Goal: Information Seeking & Learning: Learn about a topic

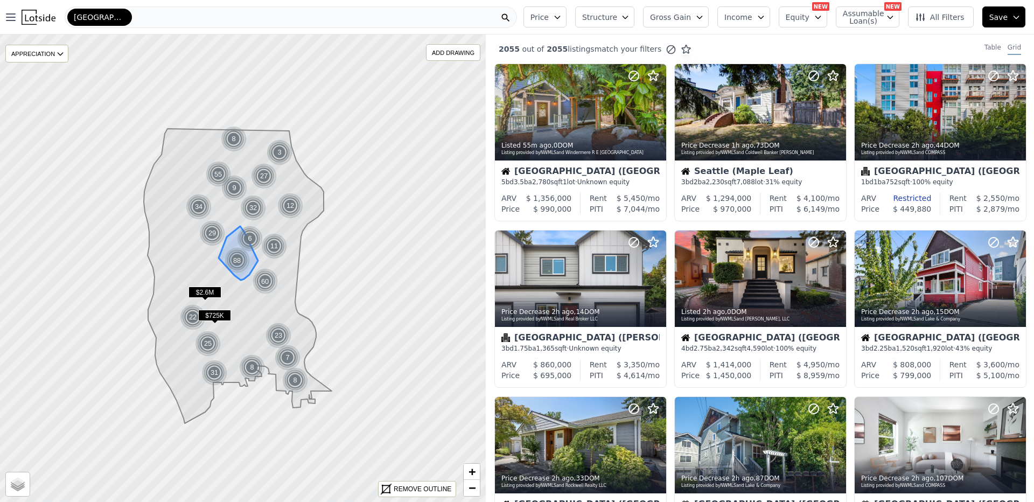
click at [239, 270] on div "88" at bounding box center [236, 260] width 27 height 27
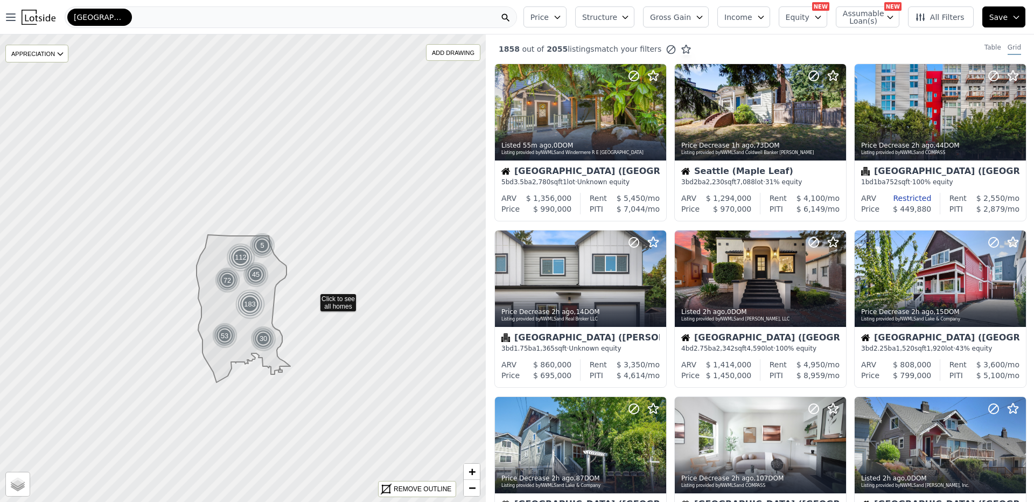
drag, startPoint x: 347, startPoint y: 313, endPoint x: 314, endPoint y: 298, distance: 35.6
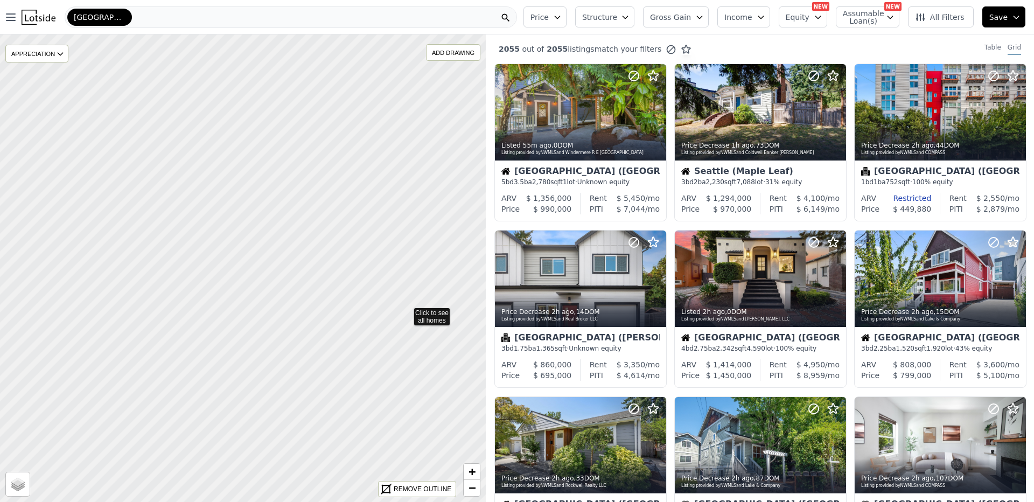
drag, startPoint x: 260, startPoint y: 181, endPoint x: 403, endPoint y: 310, distance: 192.5
drag, startPoint x: 128, startPoint y: 193, endPoint x: 375, endPoint y: 249, distance: 253.9
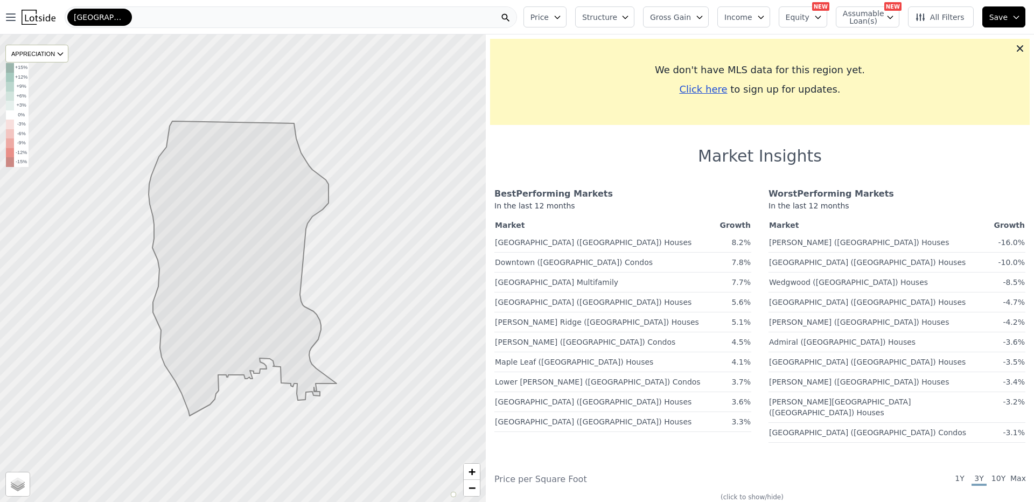
click at [1014, 50] on icon at bounding box center [1019, 48] width 11 height 11
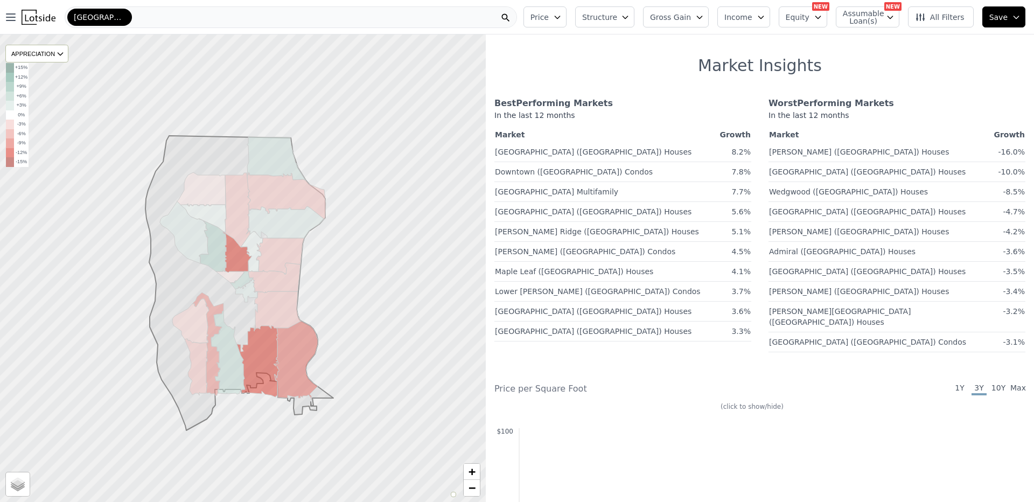
click at [136, 20] on div "Seattle" at bounding box center [291, 17] width 452 height 22
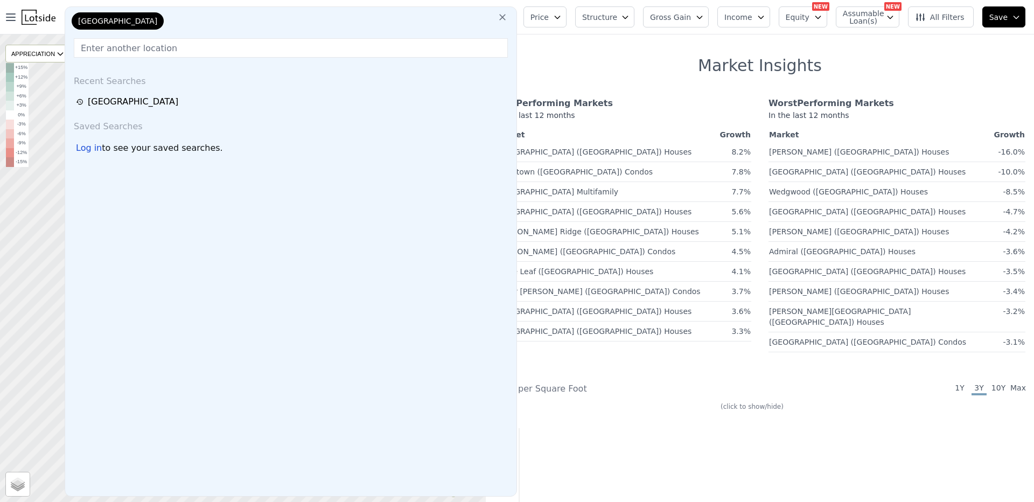
click at [178, 49] on input "text" at bounding box center [291, 47] width 434 height 19
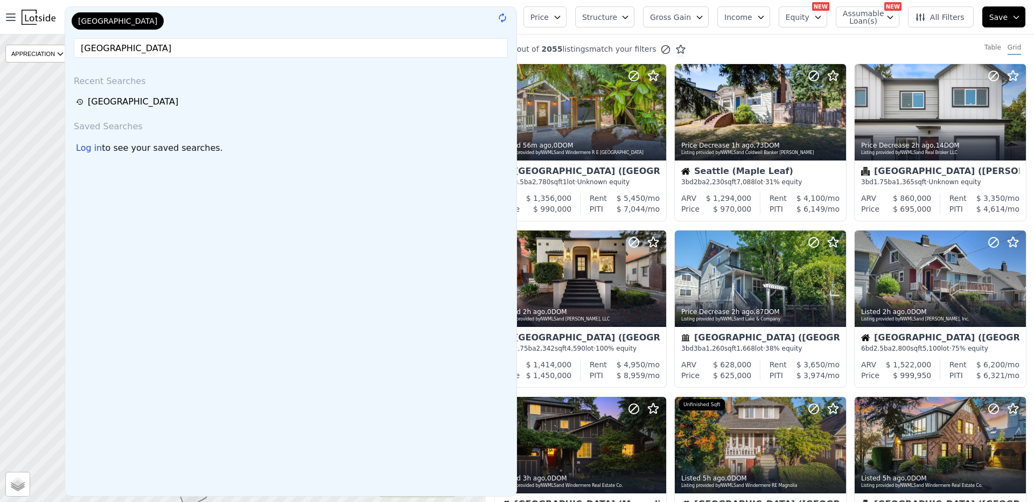
click at [149, 46] on input "king county" at bounding box center [291, 47] width 434 height 19
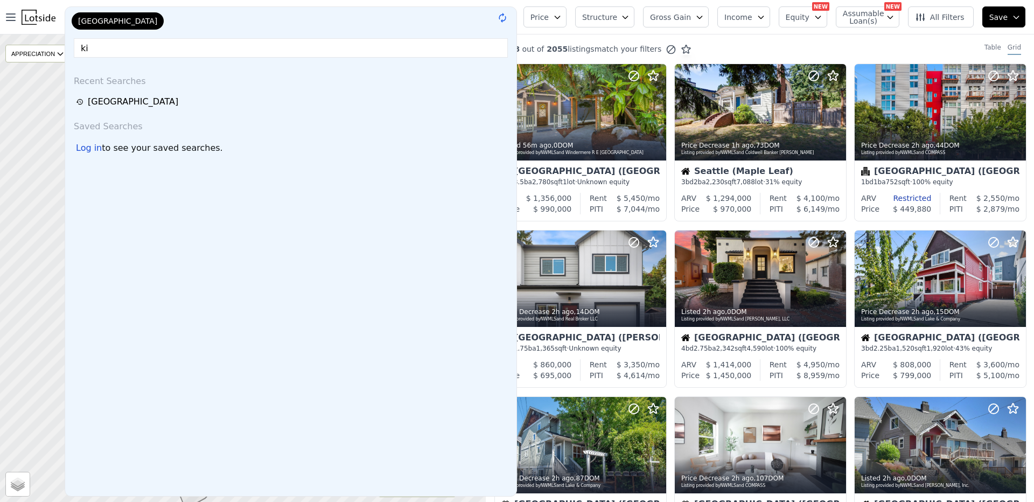
type input "k"
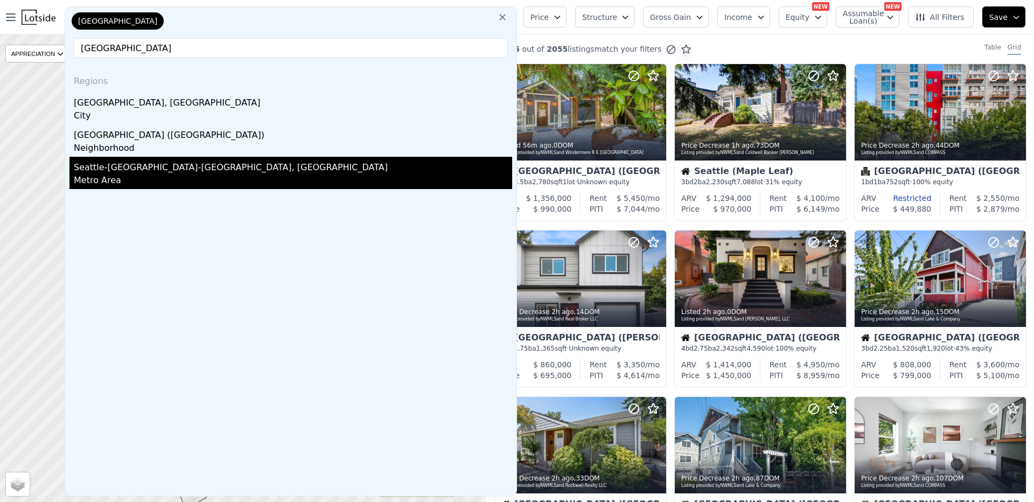
type input "seattle"
click at [178, 167] on div "Seattle-Tacoma-Bellevue, WA" at bounding box center [293, 165] width 438 height 17
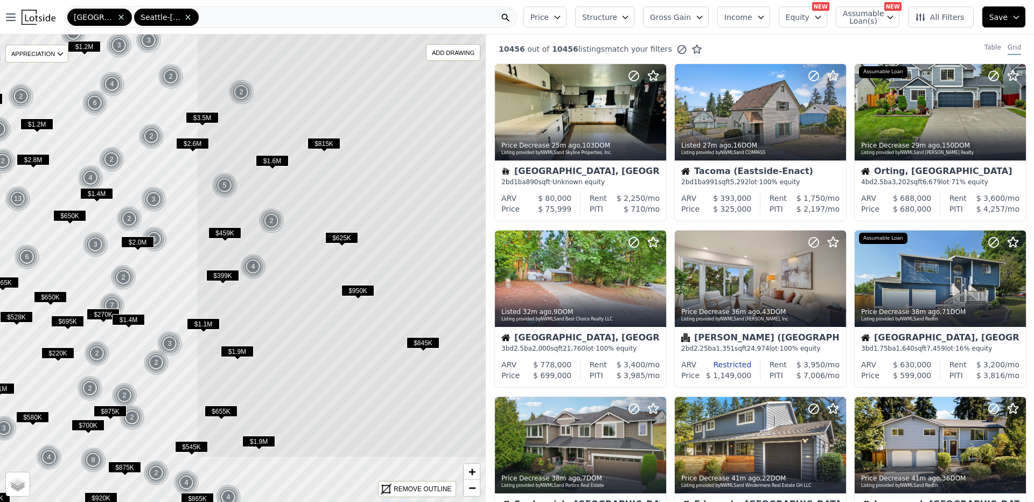
drag, startPoint x: 217, startPoint y: 325, endPoint x: 463, endPoint y: 233, distance: 262.7
click at [463, 233] on icon at bounding box center [489, 175] width 585 height 563
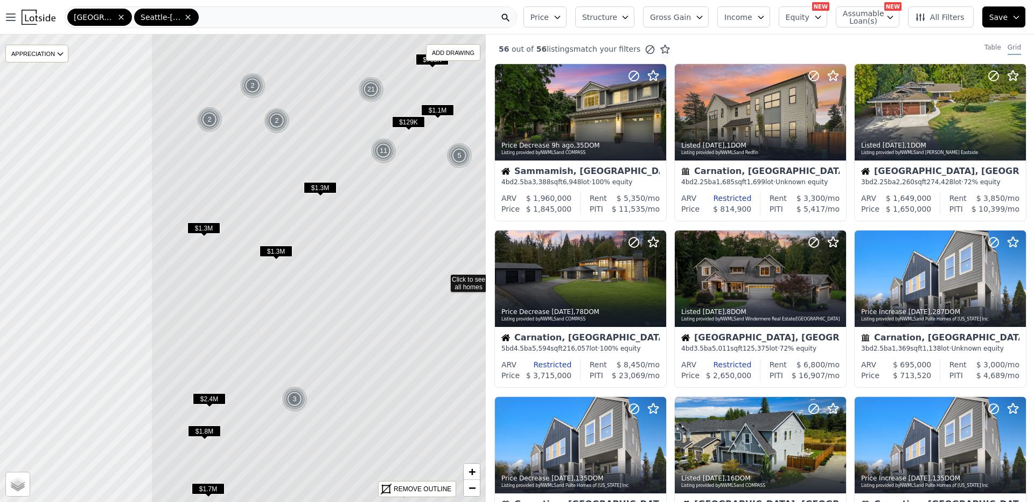
drag, startPoint x: 189, startPoint y: 280, endPoint x: 355, endPoint y: 329, distance: 172.8
click at [355, 329] on icon at bounding box center [443, 278] width 585 height 563
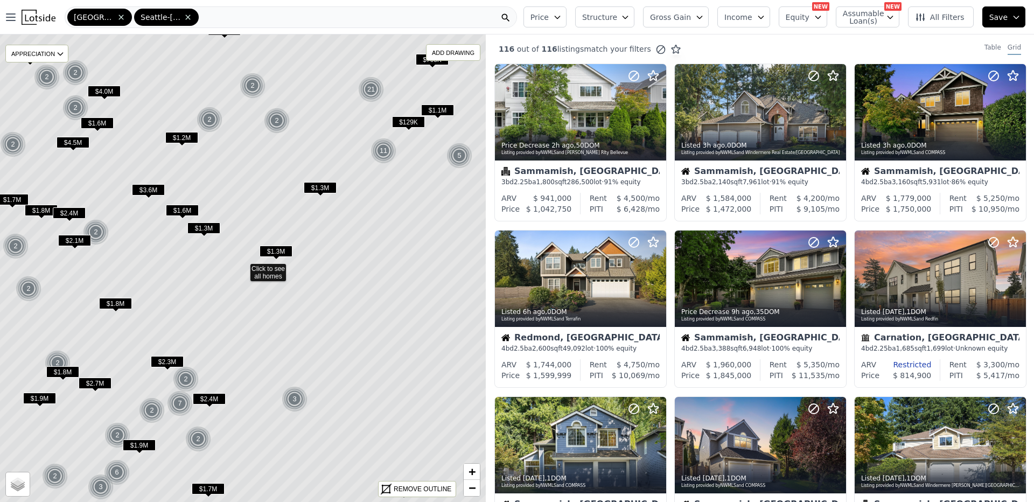
click at [630, 20] on button "Structure" at bounding box center [604, 16] width 59 height 21
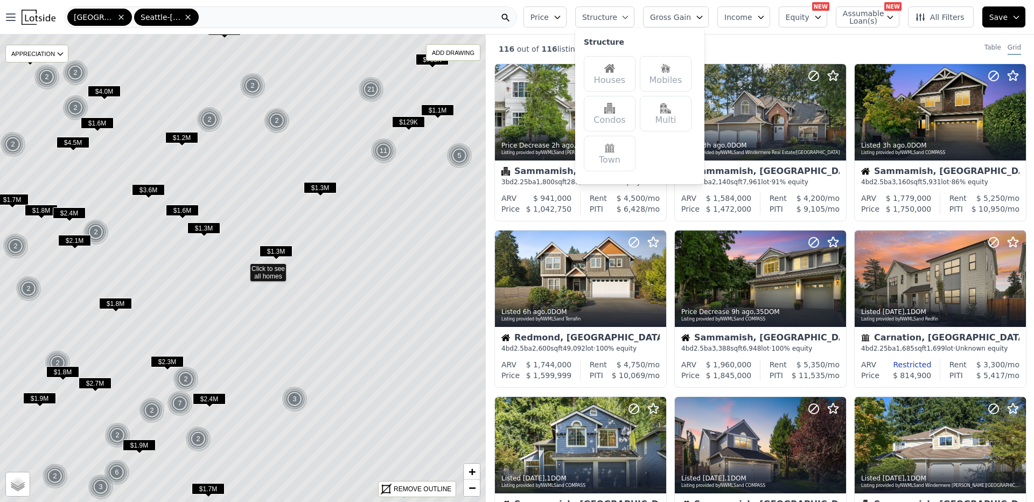
click at [610, 77] on div "Houses" at bounding box center [610, 74] width 52 height 36
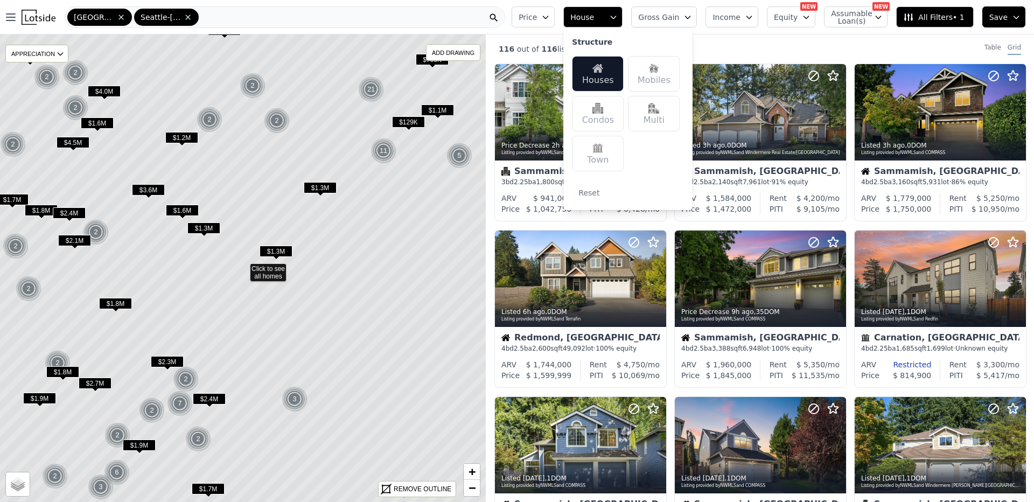
click at [659, 110] on div "Multi" at bounding box center [654, 114] width 52 height 36
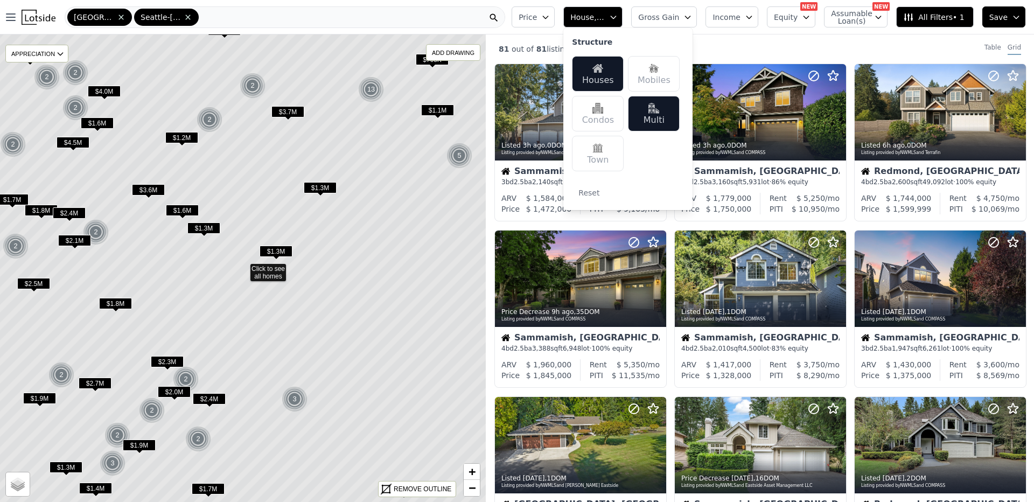
click at [728, 30] on div "Price House, Multifamily Structure Houses Mobiles Condos Multi Town Reset Gross…" at bounding box center [770, 17] width 527 height 34
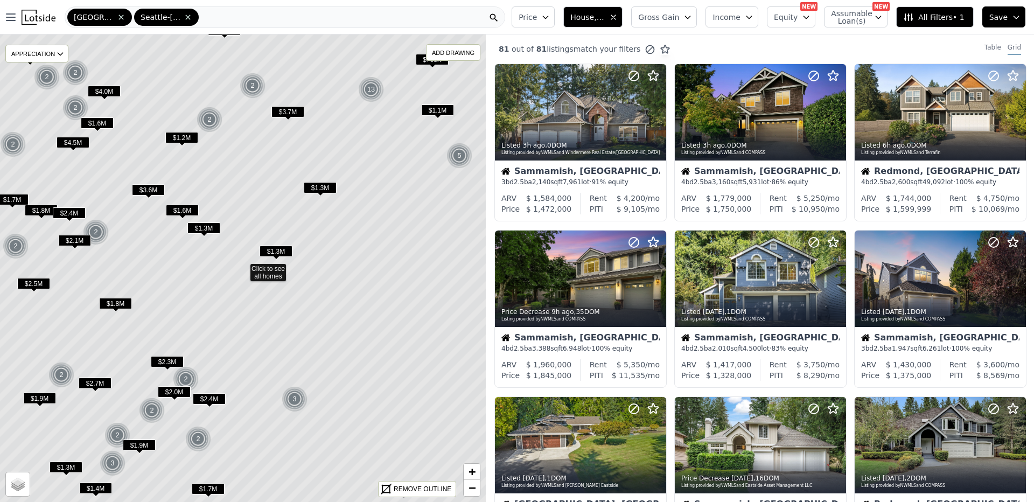
click at [797, 18] on span "Equity" at bounding box center [786, 17] width 24 height 11
click at [848, 19] on span "Assumable Loan(s)" at bounding box center [848, 17] width 34 height 15
click at [733, 24] on button "Income" at bounding box center [731, 16] width 53 height 21
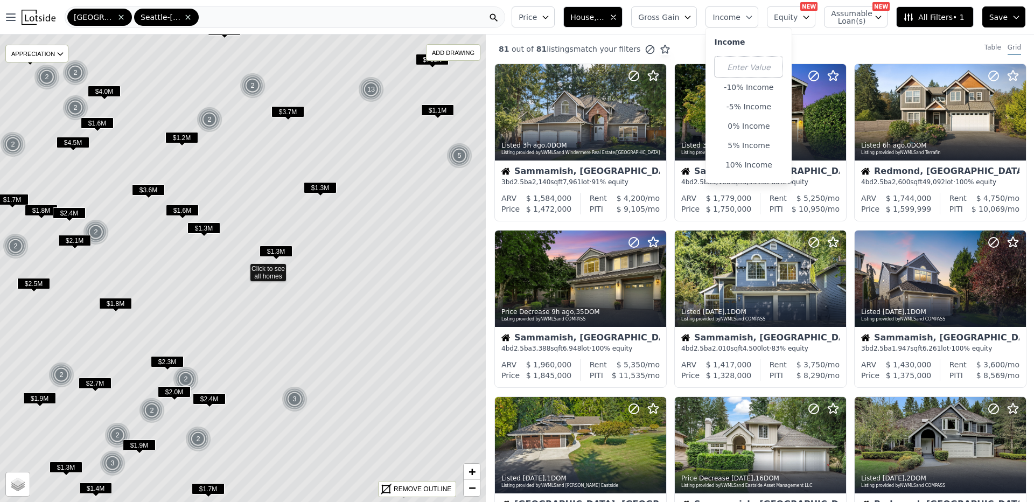
click at [733, 24] on button "Income" at bounding box center [731, 16] width 53 height 21
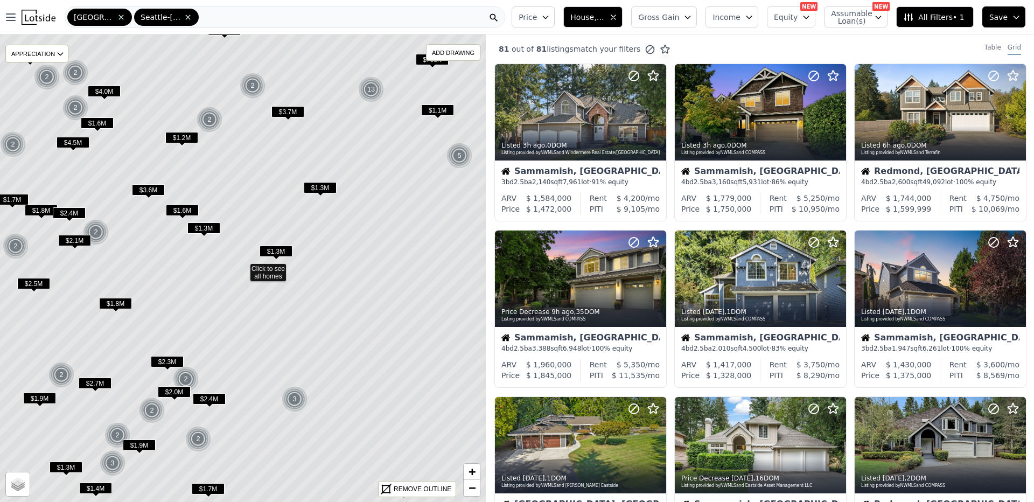
click at [674, 17] on span "Gross Gain" at bounding box center [658, 17] width 41 height 11
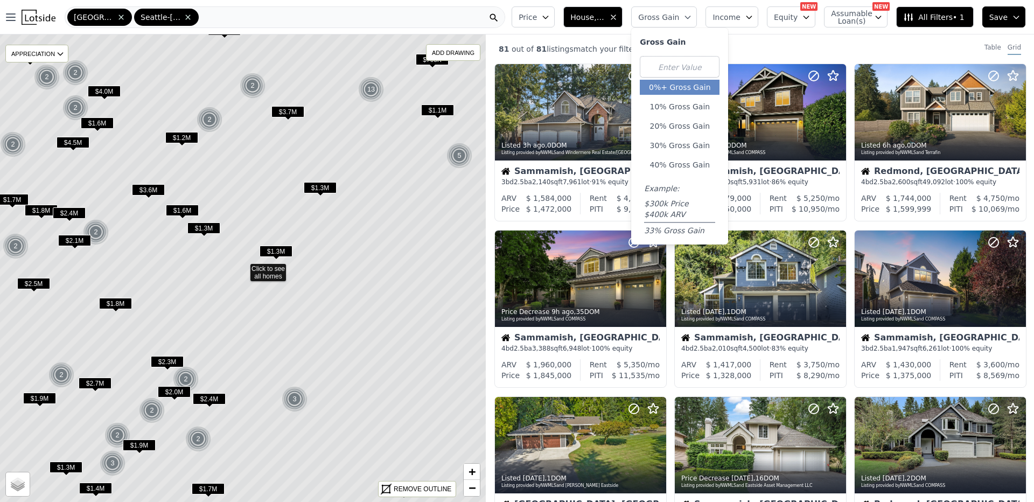
click at [695, 92] on button "0%+ Gross Gain" at bounding box center [680, 87] width 80 height 15
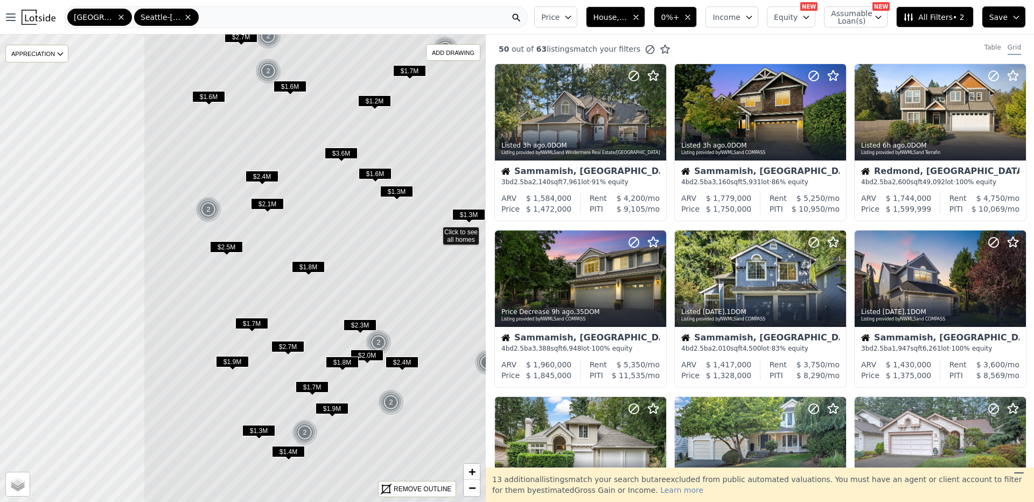
drag, startPoint x: 176, startPoint y: 279, endPoint x: 369, endPoint y: 242, distance: 196.2
click at [369, 242] on icon at bounding box center [435, 231] width 585 height 563
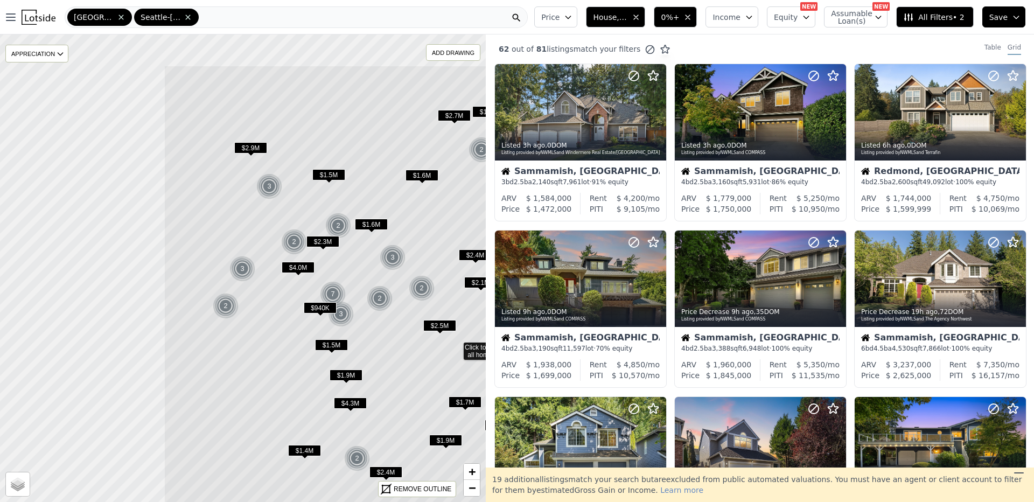
drag, startPoint x: 194, startPoint y: 135, endPoint x: 354, endPoint y: 222, distance: 182.6
click at [406, 214] on icon at bounding box center [456, 346] width 585 height 563
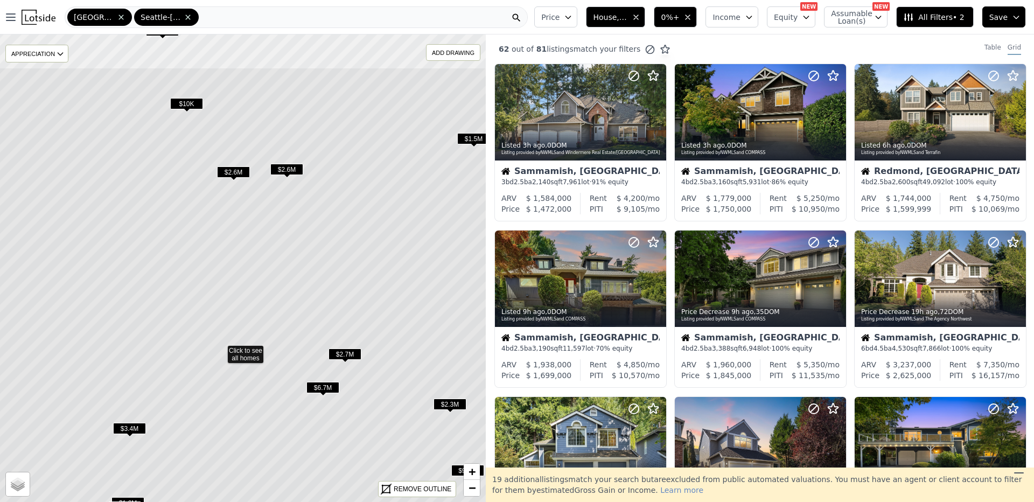
drag, startPoint x: 297, startPoint y: 152, endPoint x: 274, endPoint y: 233, distance: 83.9
click at [274, 233] on icon at bounding box center [220, 348] width 585 height 563
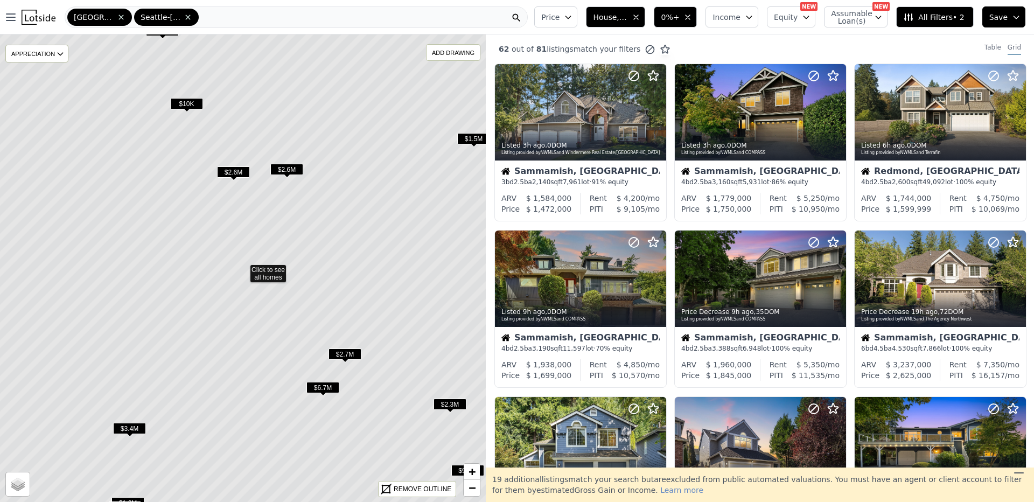
click at [190, 103] on span "$10K" at bounding box center [186, 103] width 33 height 11
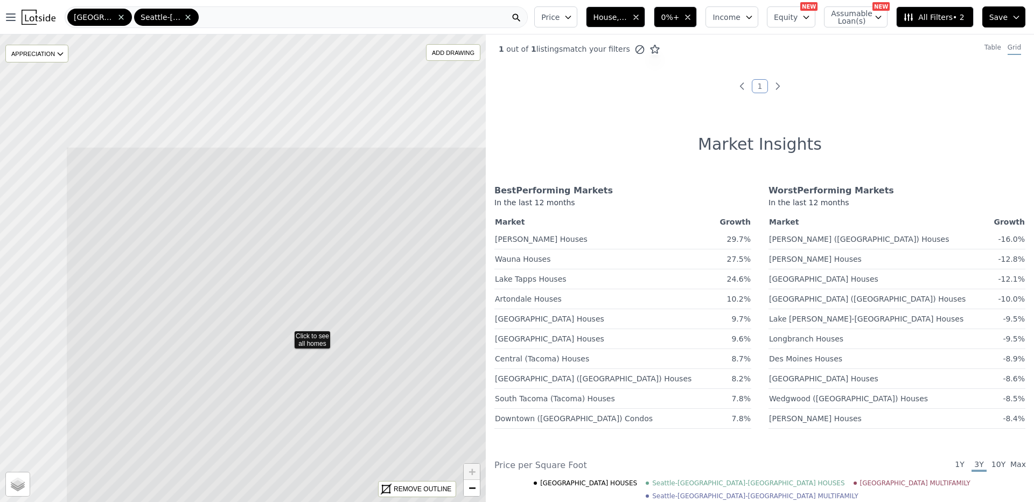
drag, startPoint x: 221, startPoint y: 134, endPoint x: 334, endPoint y: 293, distance: 195.0
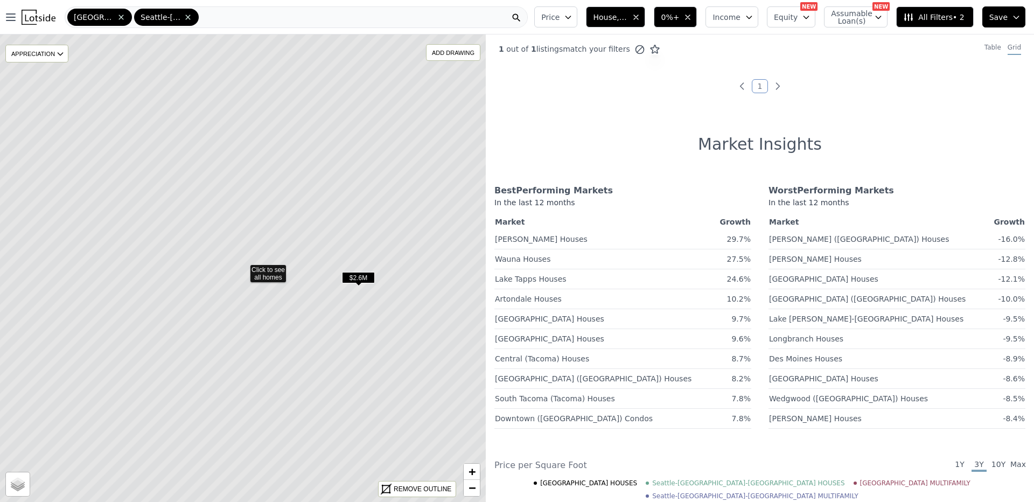
click at [361, 274] on span "$2.6M" at bounding box center [358, 277] width 33 height 11
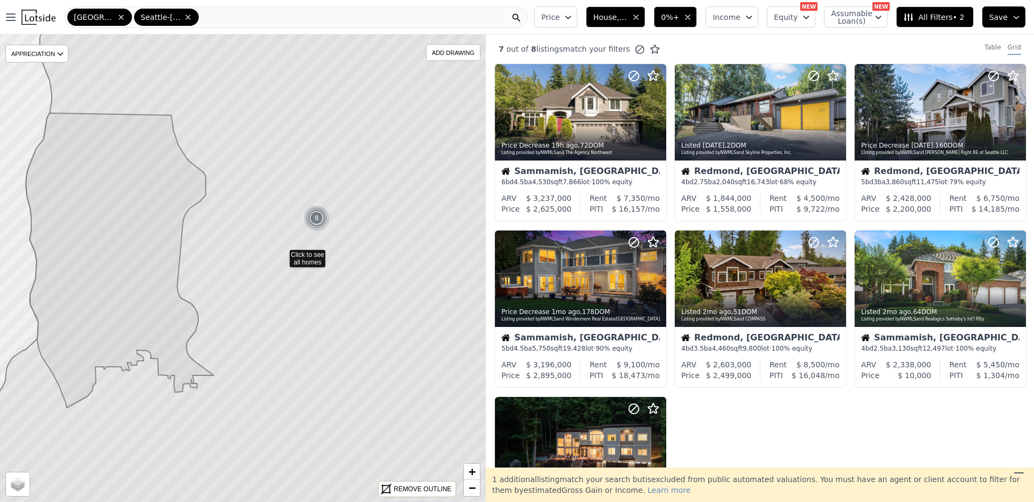
drag, startPoint x: 152, startPoint y: 267, endPoint x: 191, endPoint y: 256, distance: 40.9
click at [191, 256] on icon at bounding box center [282, 256] width 585 height 563
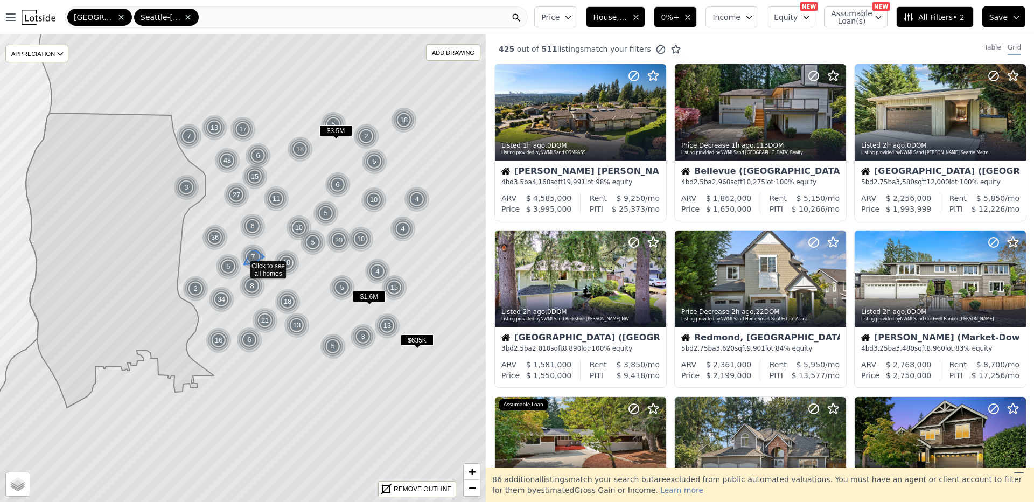
click at [247, 251] on div "7" at bounding box center [253, 257] width 26 height 26
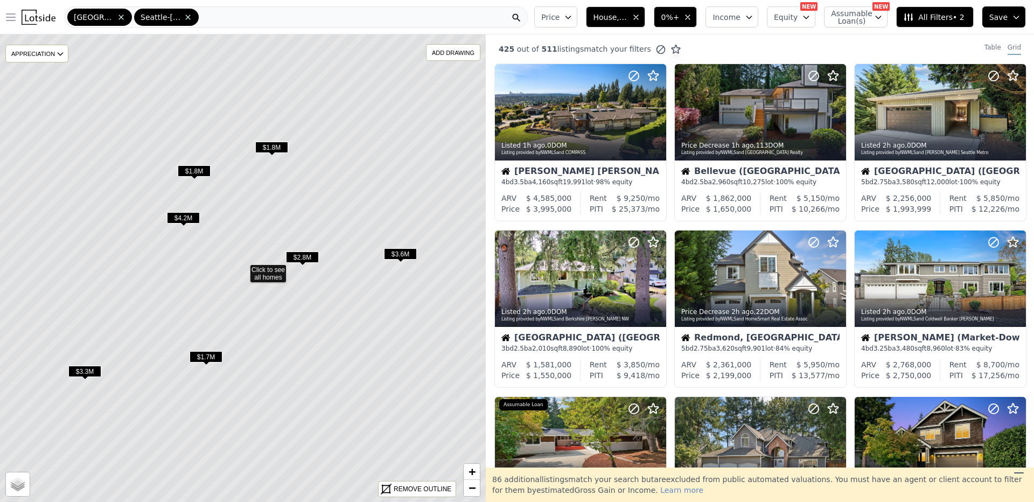
click at [15, 19] on icon "button" at bounding box center [10, 17] width 13 height 13
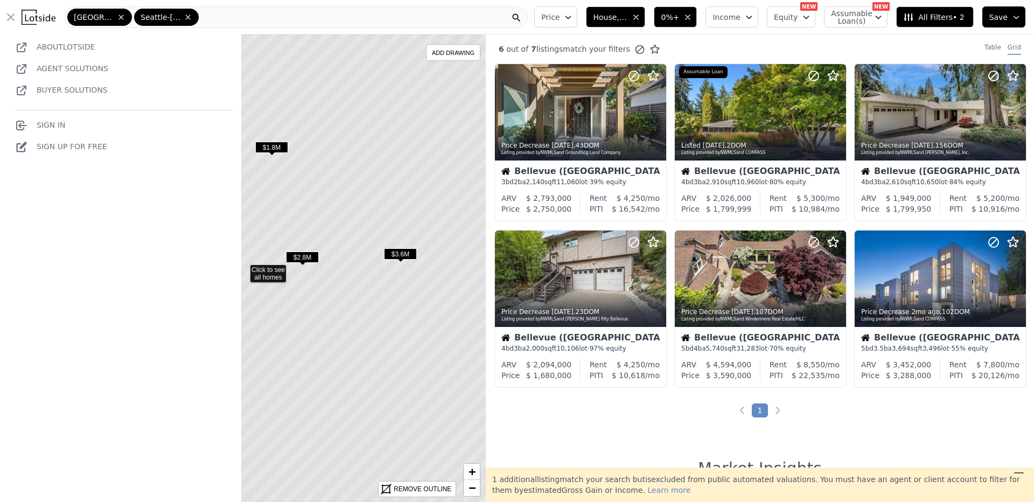
click at [18, 18] on button "Open main menu" at bounding box center [12, 17] width 17 height 22
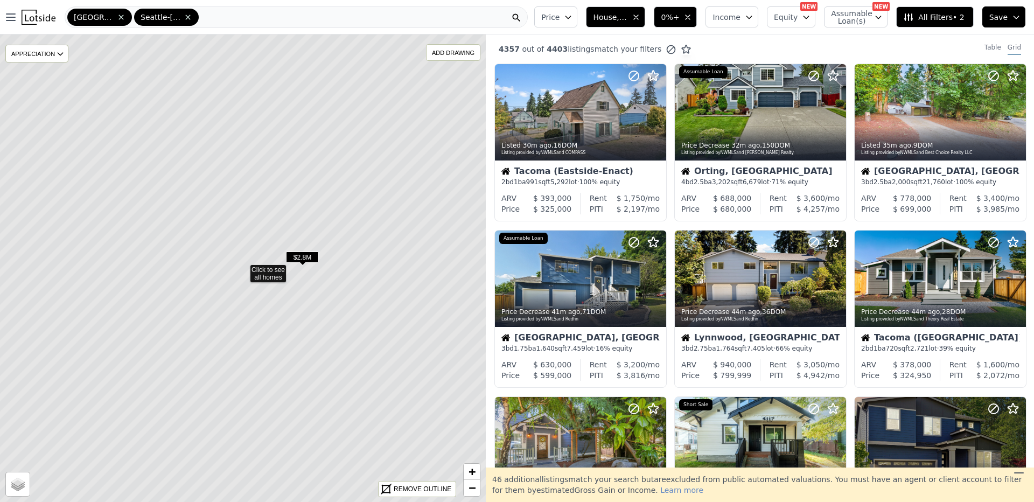
click at [934, 34] on div "4357 out of 4403 listings match your filters Table Grid" at bounding box center [760, 48] width 548 height 29
click at [933, 20] on span "All Filters • 2" at bounding box center [933, 17] width 61 height 11
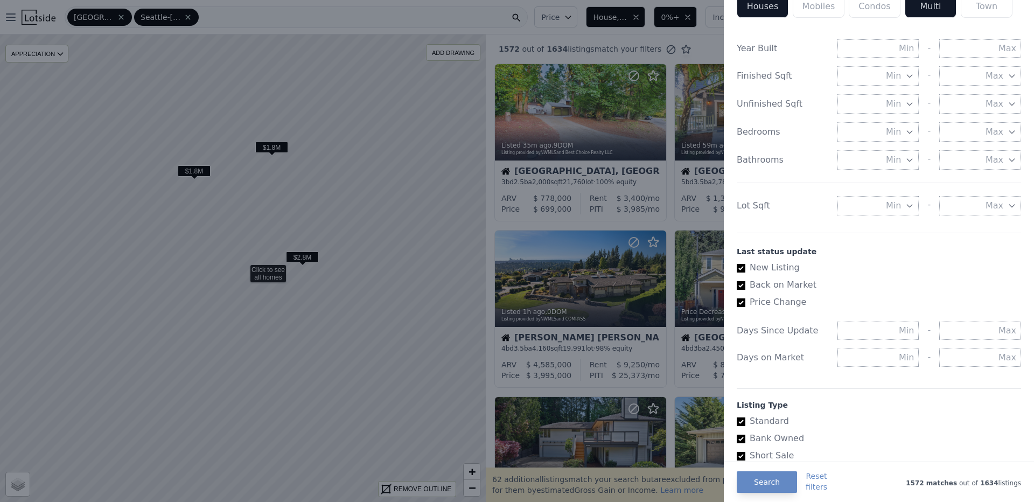
scroll to position [481, 0]
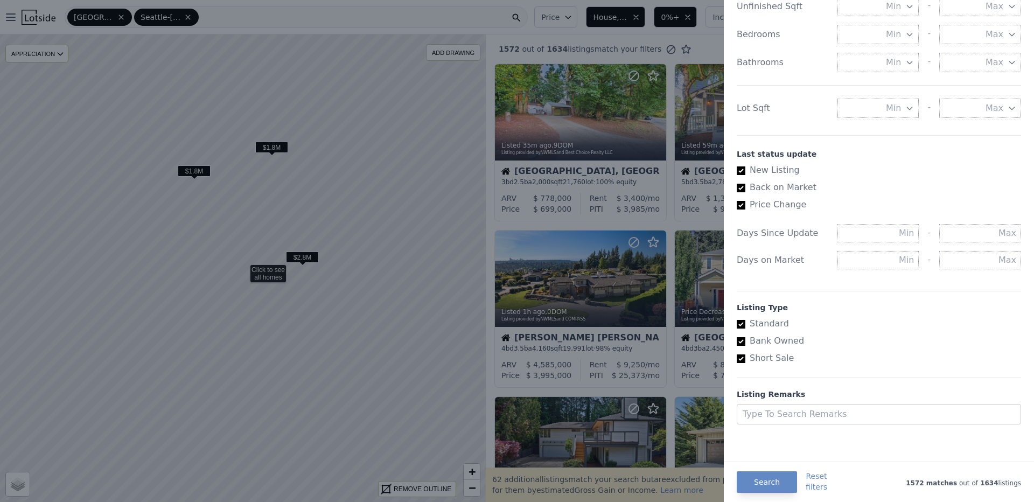
click at [739, 355] on input "Short Sale" at bounding box center [741, 358] width 9 height 9
click at [739, 354] on input "Short Sale" at bounding box center [741, 358] width 9 height 9
checkbox input "true"
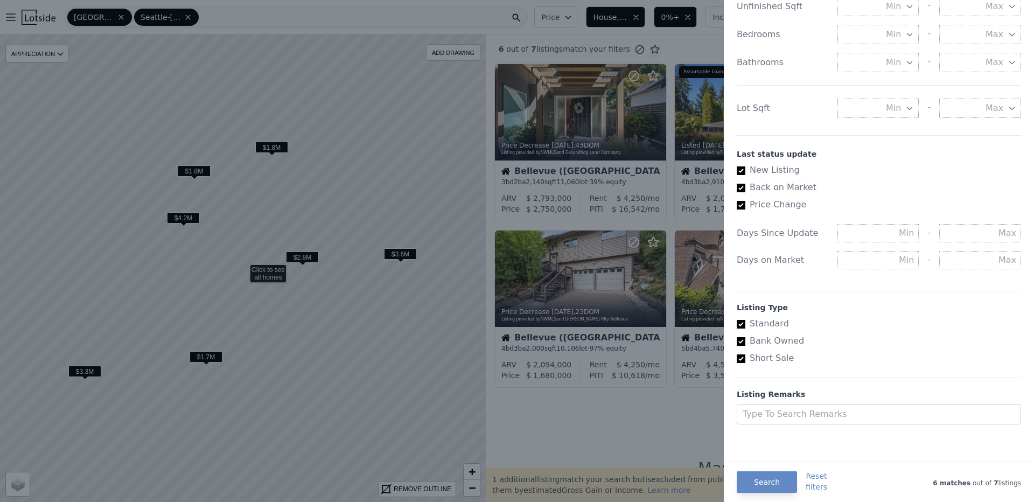
click at [740, 322] on input "Standard" at bounding box center [741, 324] width 9 height 9
checkbox input "false"
click at [767, 483] on button "Search" at bounding box center [767, 482] width 60 height 22
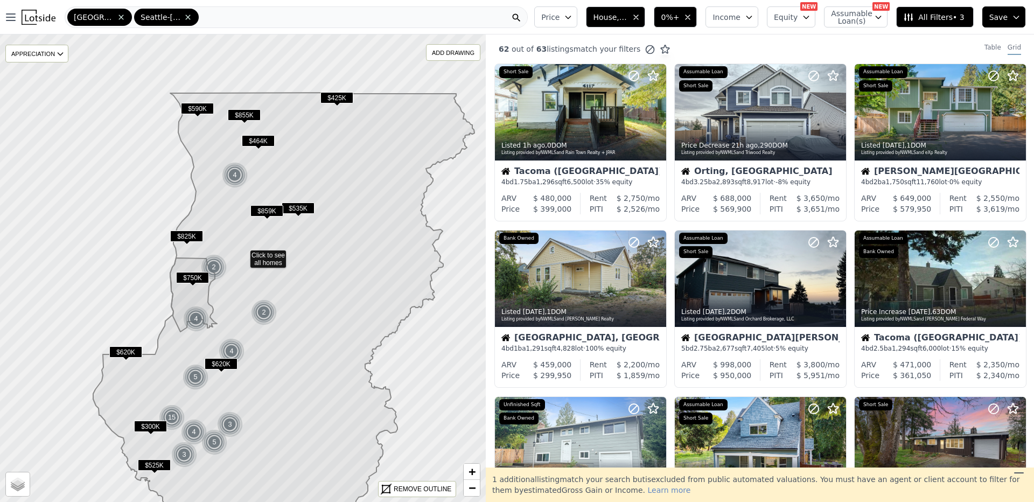
click at [670, 223] on div "Listed 1h ago , 0 DOM Listing provided by NWMLS and Rain Town Realty + JPAR Sho…" at bounding box center [760, 396] width 548 height 665
click at [697, 24] on button "0%+" at bounding box center [675, 16] width 43 height 21
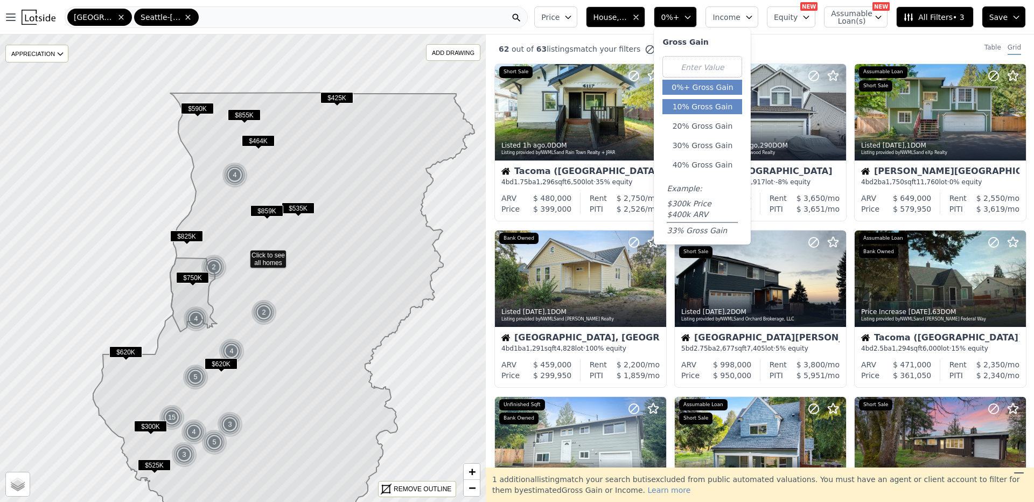
click at [715, 106] on button "10% Gross Gain" at bounding box center [702, 106] width 80 height 15
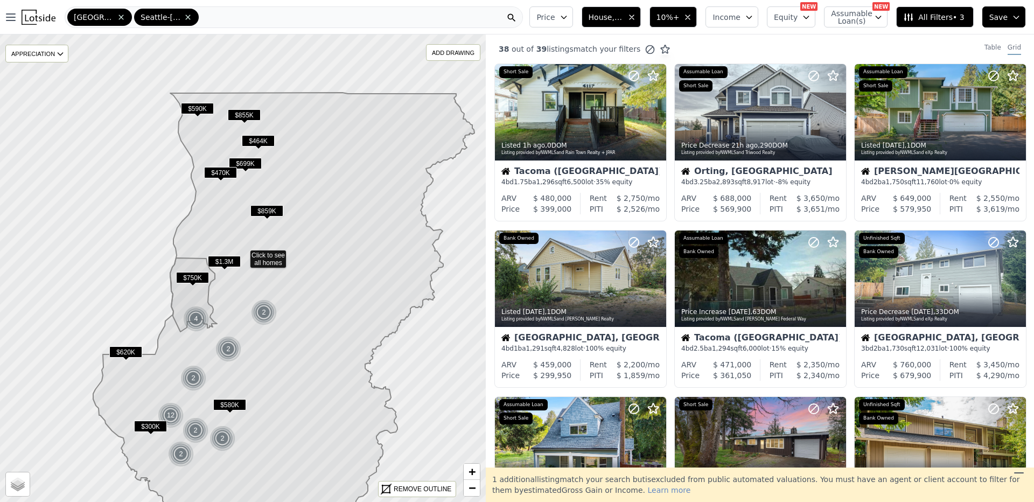
click at [693, 25] on button "10%+" at bounding box center [673, 16] width 48 height 21
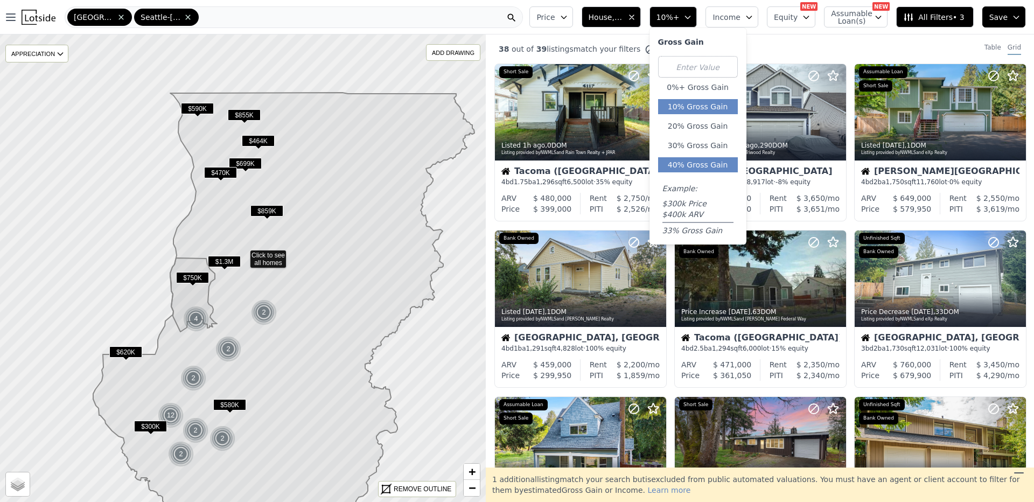
click at [712, 169] on button "40% Gross Gain" at bounding box center [698, 164] width 80 height 15
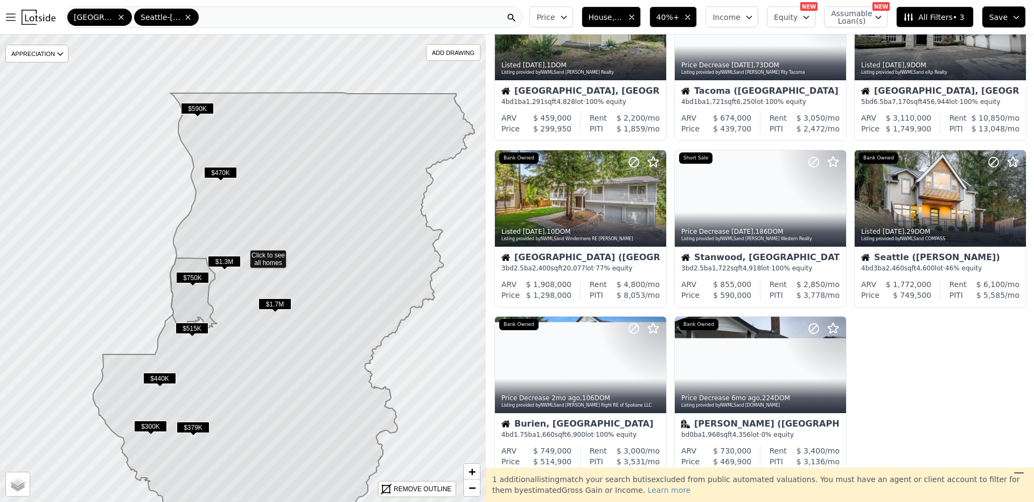
scroll to position [129, 0]
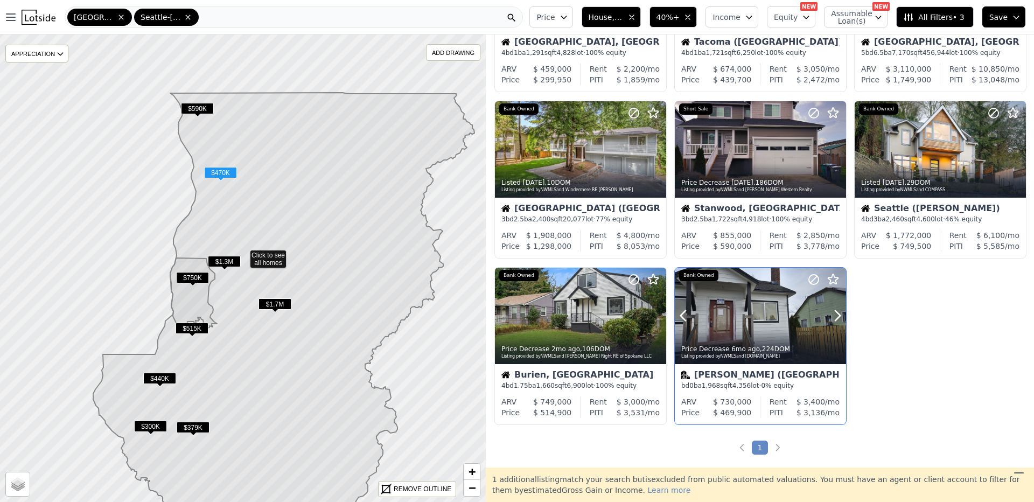
click at [771, 330] on div at bounding box center [760, 338] width 171 height 19
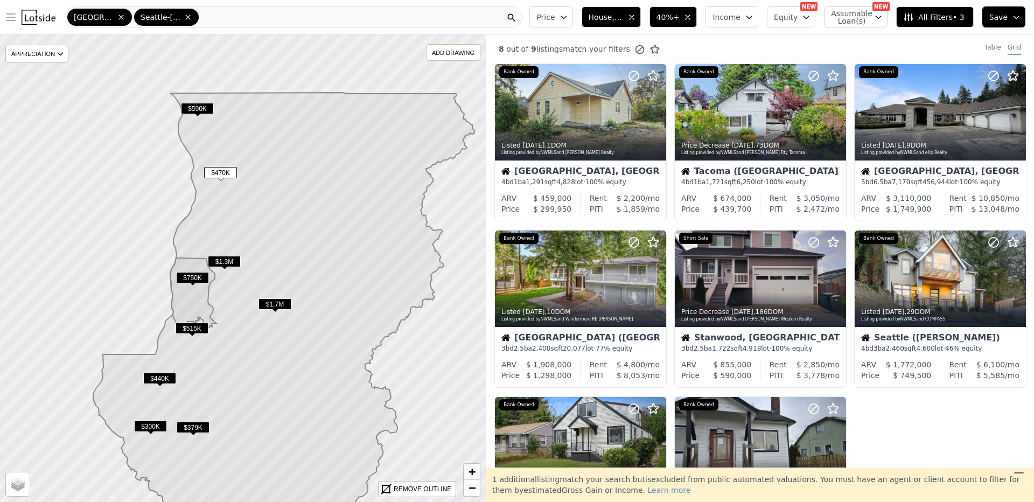
click at [11, 17] on icon "button" at bounding box center [10, 17] width 9 height 6
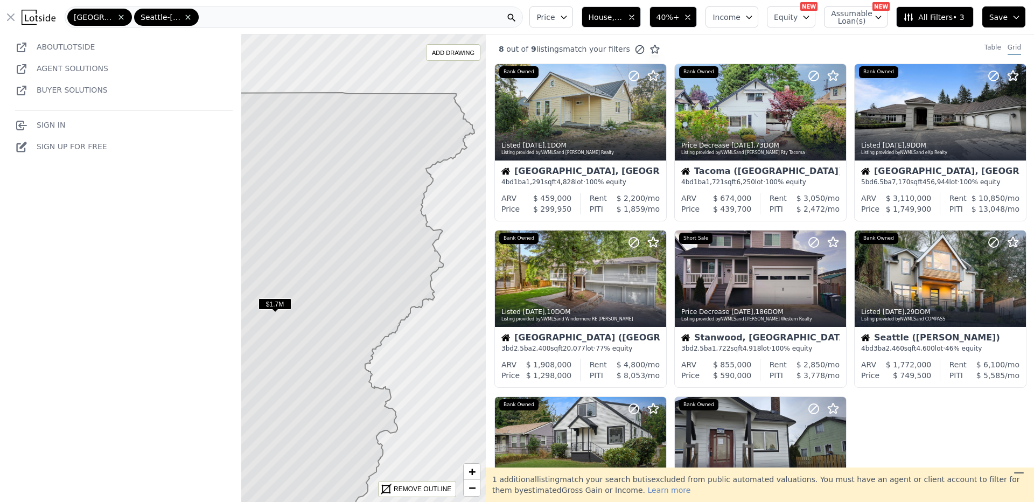
click at [11, 17] on icon "button" at bounding box center [11, 17] width 6 height 6
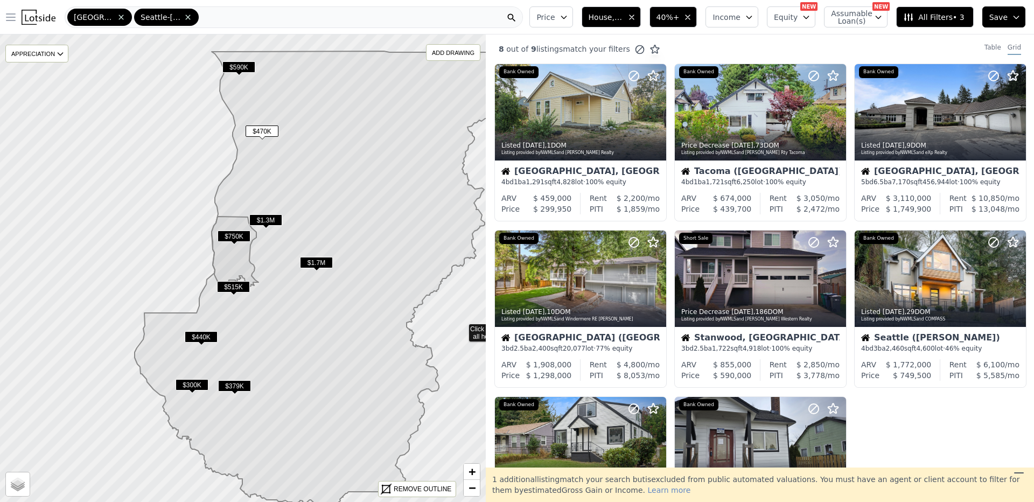
drag, startPoint x: 418, startPoint y: 369, endPoint x: 460, endPoint y: 327, distance: 58.6
click at [679, 21] on span "40%+" at bounding box center [667, 17] width 23 height 11
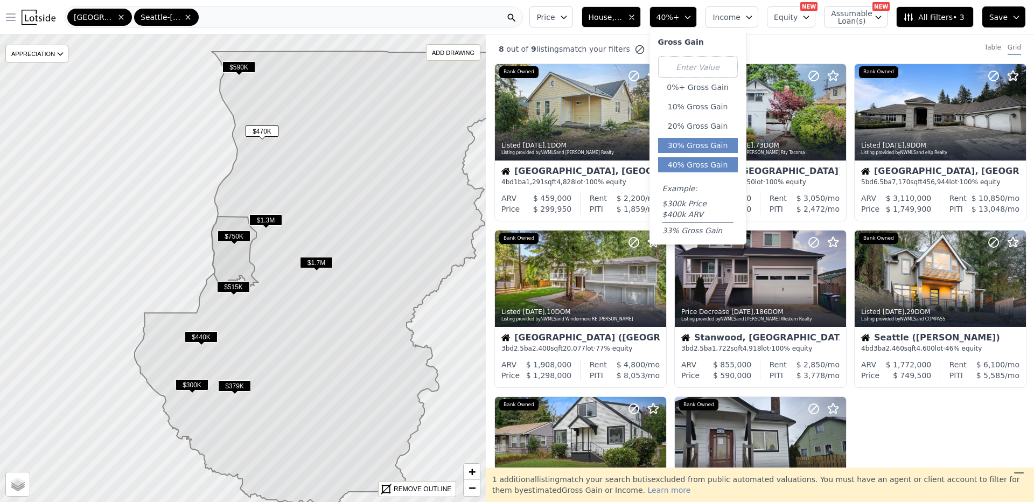
click at [729, 149] on button "30% Gross Gain" at bounding box center [698, 145] width 80 height 15
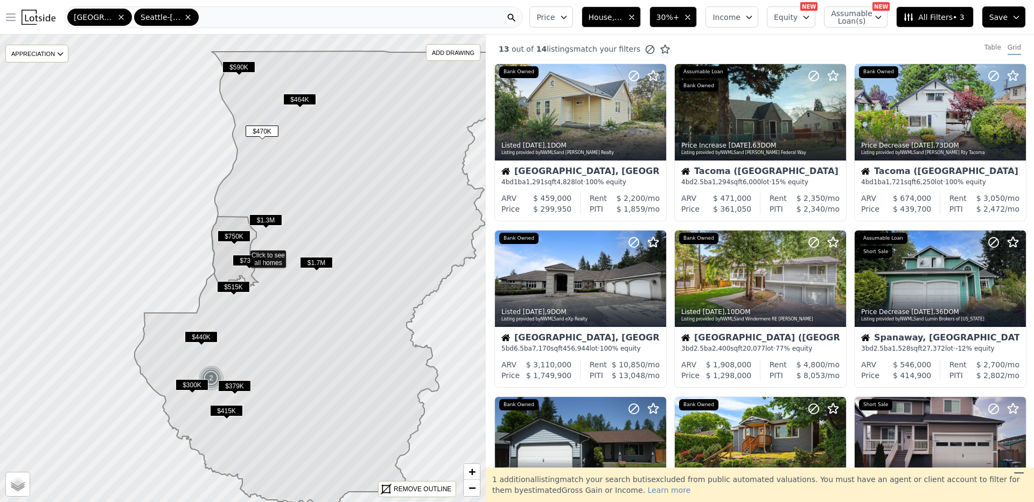
click at [923, 25] on button "All Filters • 3" at bounding box center [934, 16] width 77 height 21
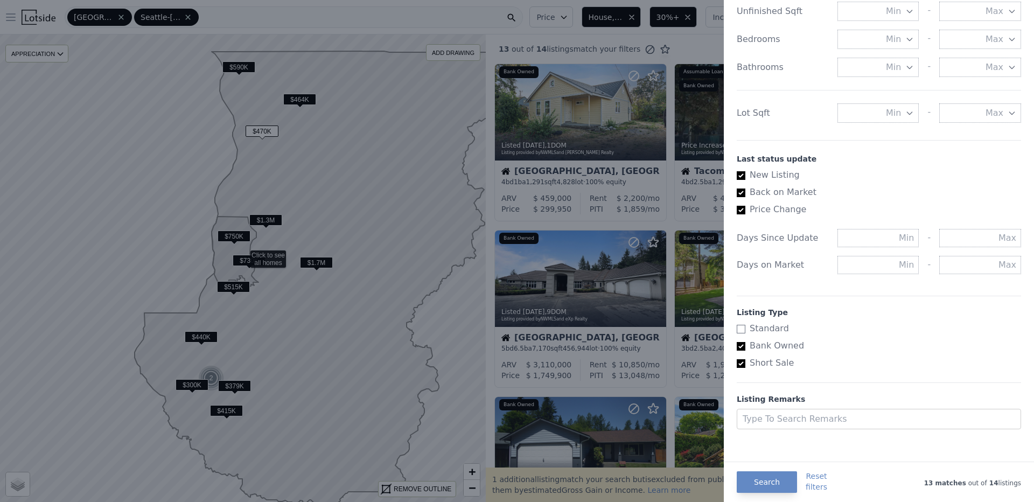
scroll to position [481, 0]
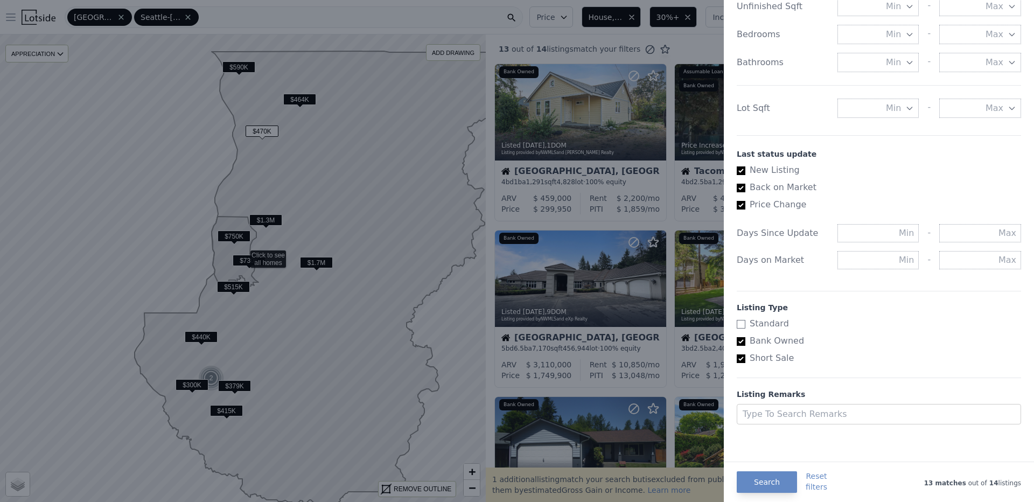
click at [741, 324] on input "Standard" at bounding box center [741, 324] width 9 height 9
checkbox input "true"
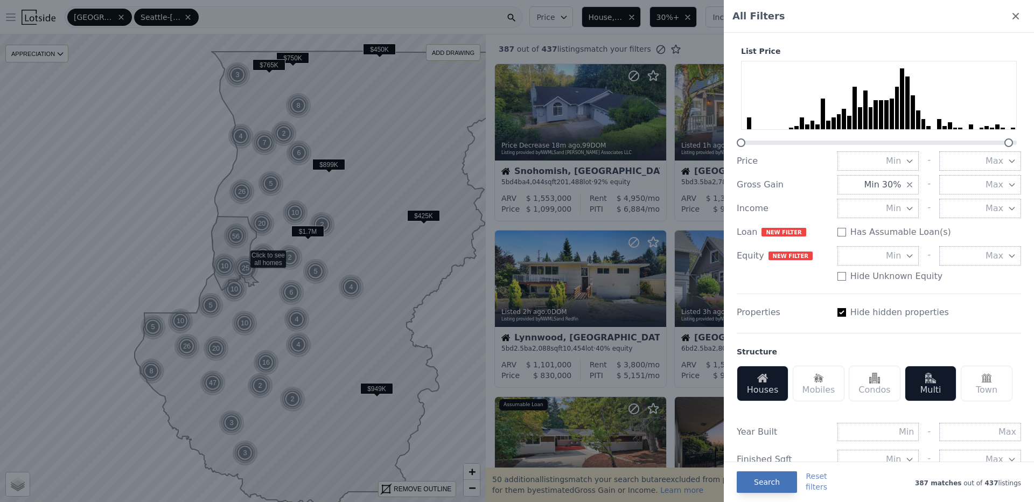
click at [769, 481] on button "Search" at bounding box center [767, 482] width 60 height 22
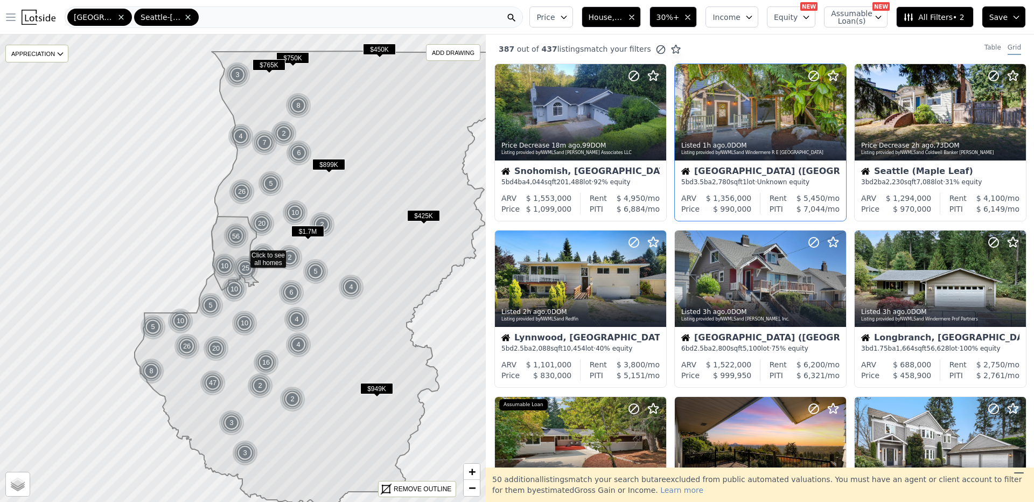
click at [692, 14] on icon "button" at bounding box center [687, 17] width 9 height 9
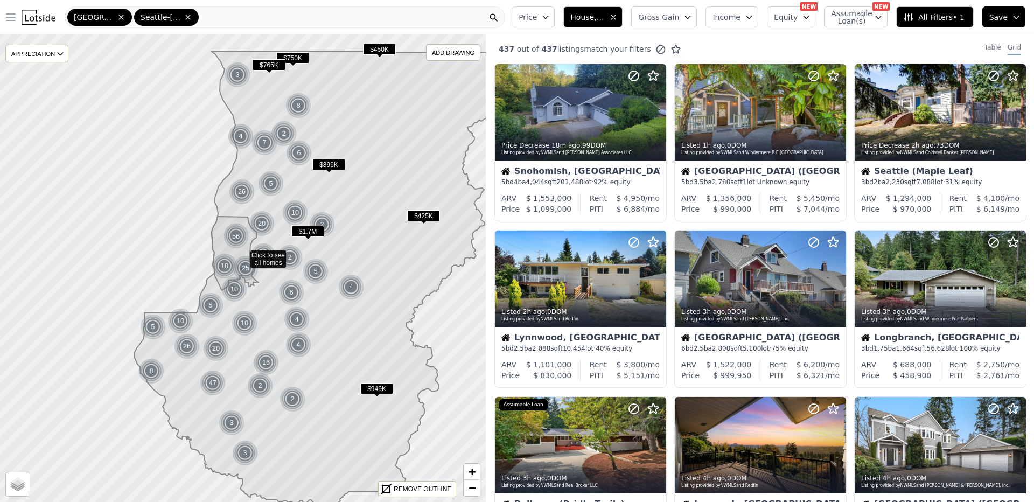
click at [697, 18] on button "Gross Gain" at bounding box center [664, 16] width 66 height 21
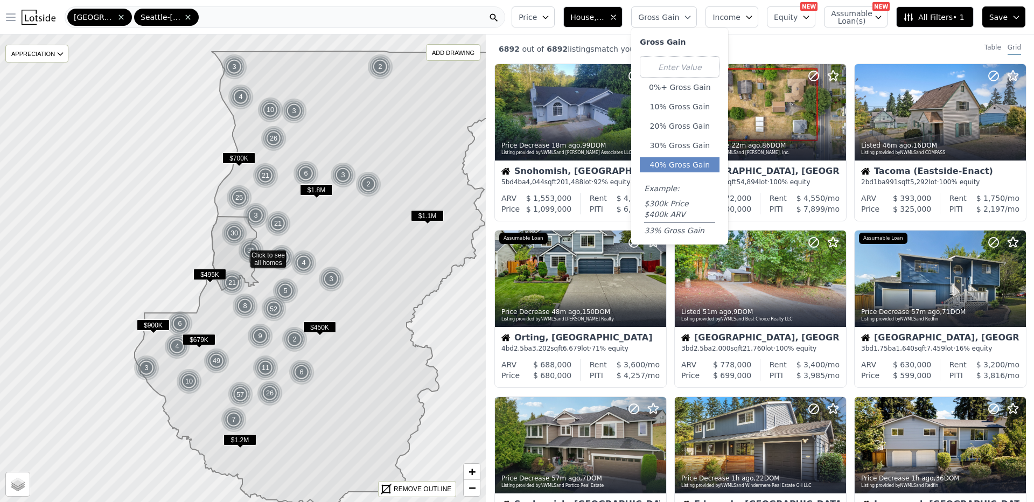
click at [697, 166] on button "40% Gross Gain" at bounding box center [680, 164] width 80 height 15
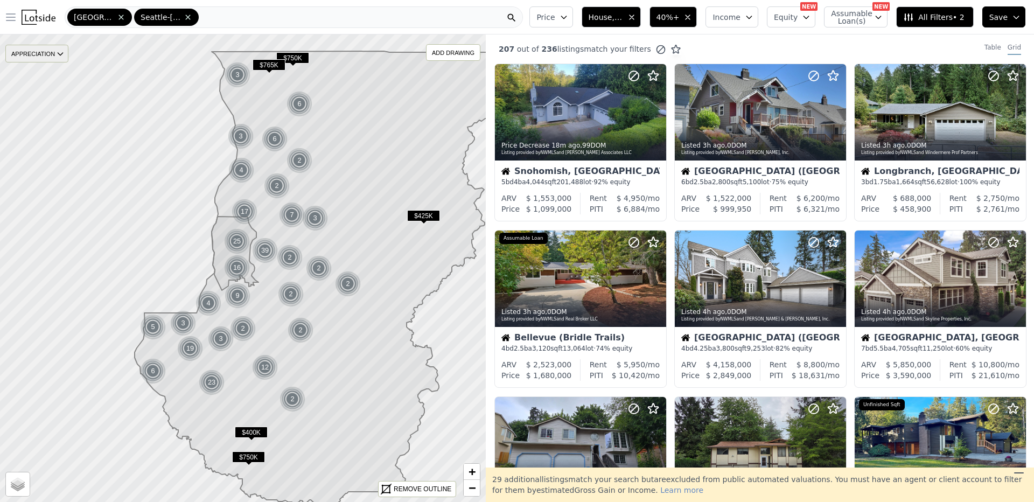
click at [43, 53] on div "APPRECIATION" at bounding box center [36, 54] width 63 height 18
click at [54, 52] on div "APPRECIATION" at bounding box center [36, 54] width 63 height 18
click at [992, 51] on div "Table" at bounding box center [992, 49] width 17 height 12
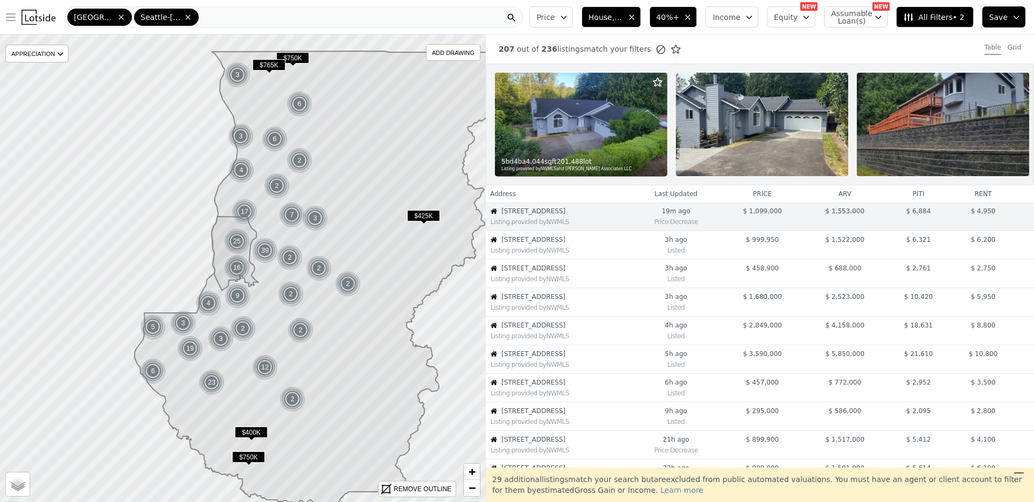
click at [555, 18] on span "Price" at bounding box center [545, 17] width 18 height 11
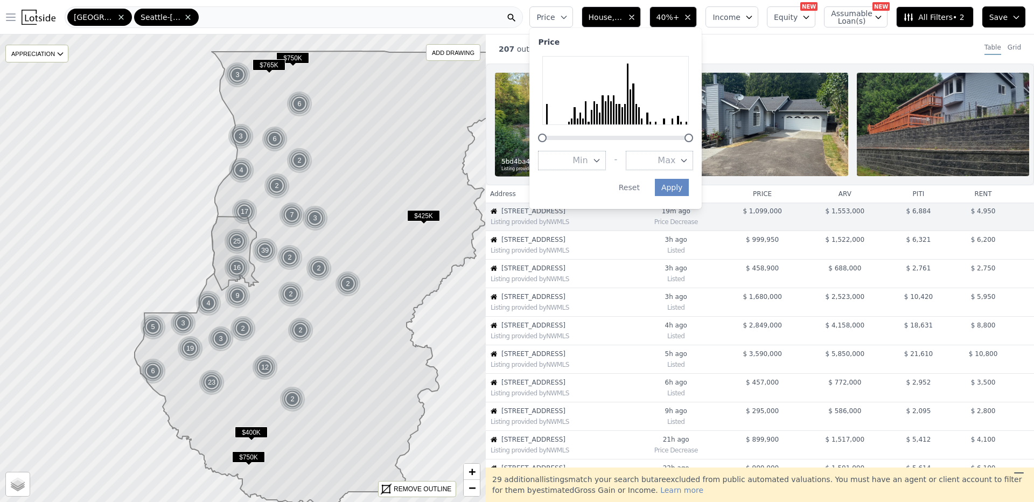
click at [555, 18] on span "Price" at bounding box center [545, 17] width 18 height 11
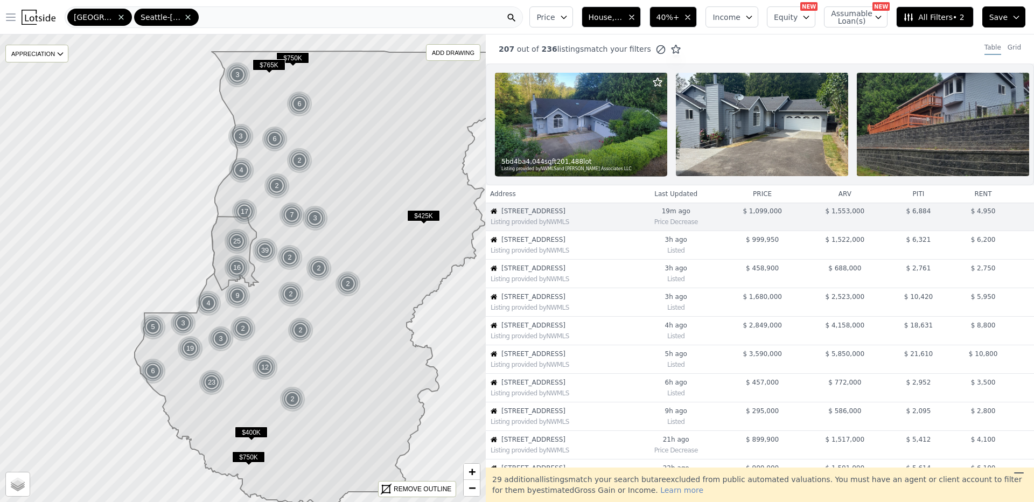
click at [749, 22] on button "Income" at bounding box center [731, 16] width 53 height 21
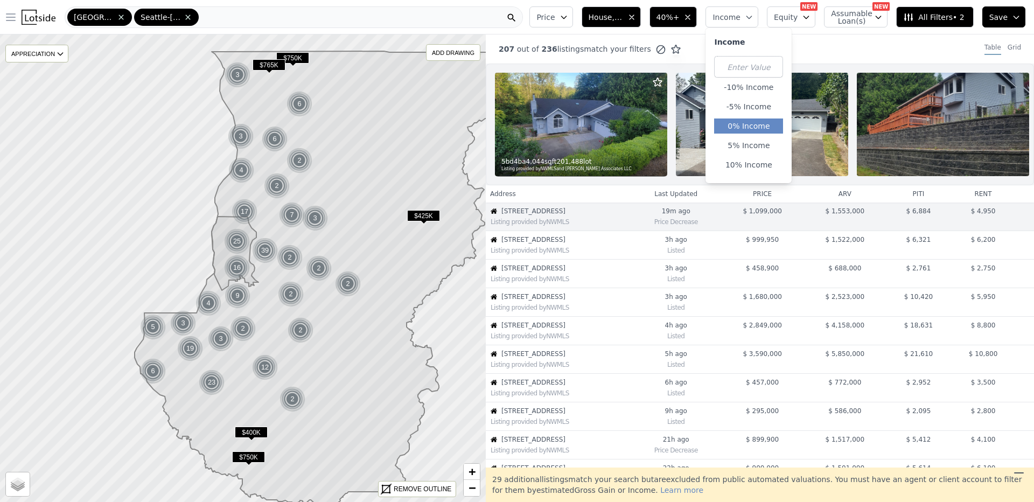
click at [756, 131] on button "0% Income" at bounding box center [748, 125] width 69 height 15
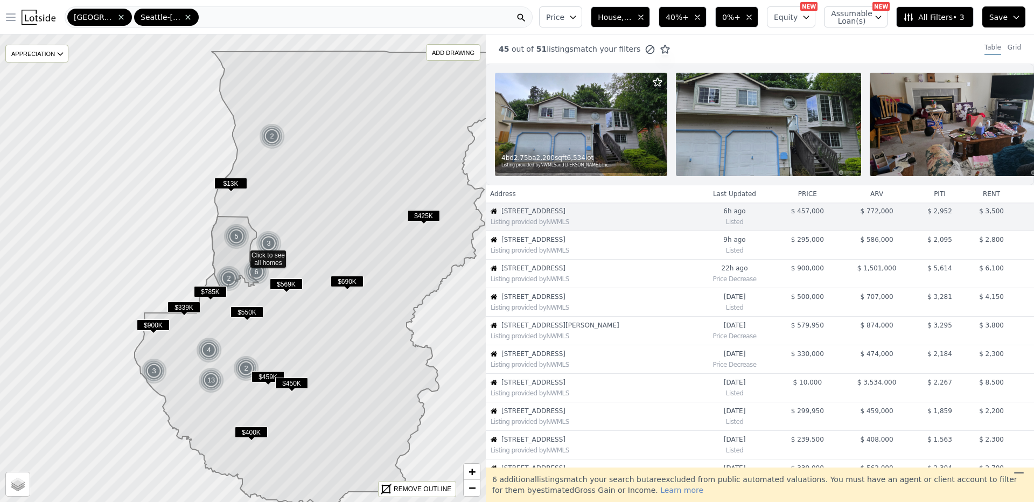
click at [614, 109] on img at bounding box center [581, 124] width 172 height 103
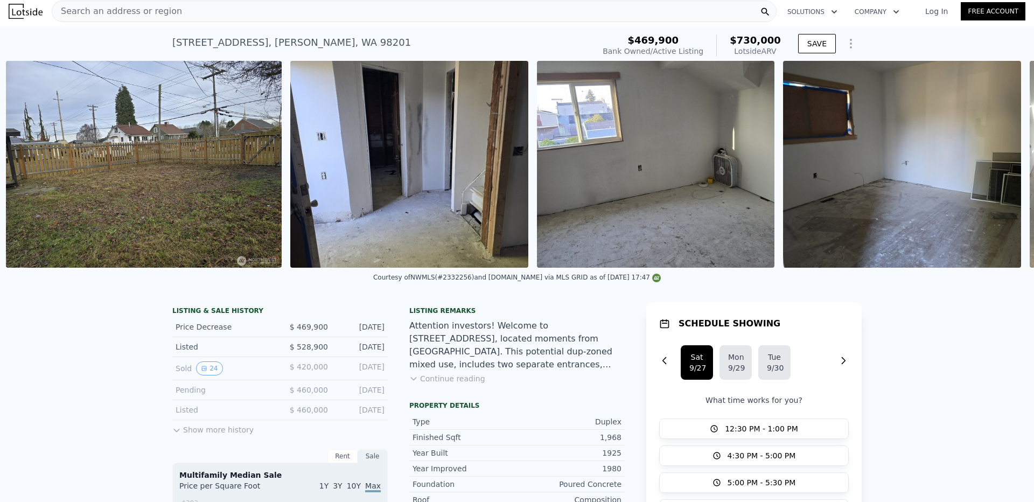
scroll to position [0, 1061]
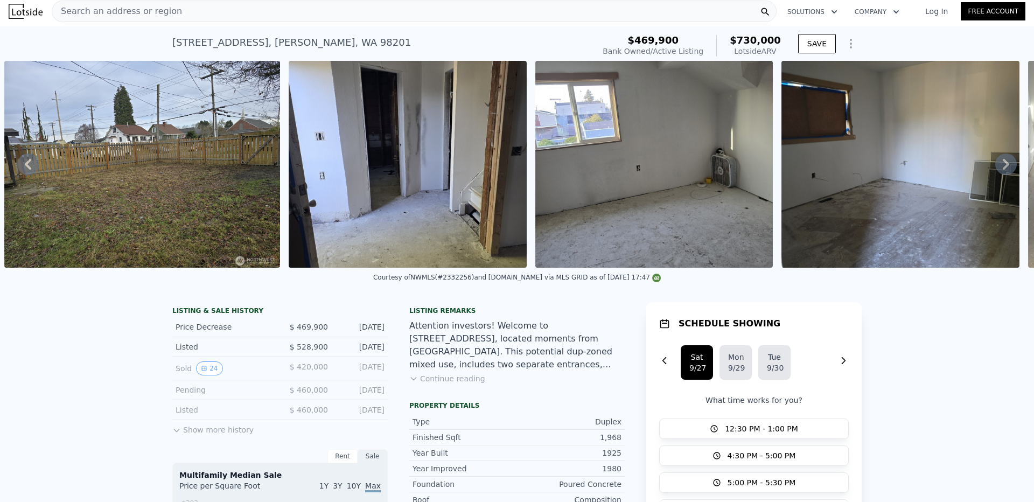
click at [469, 384] on button "Continue reading" at bounding box center [447, 378] width 76 height 11
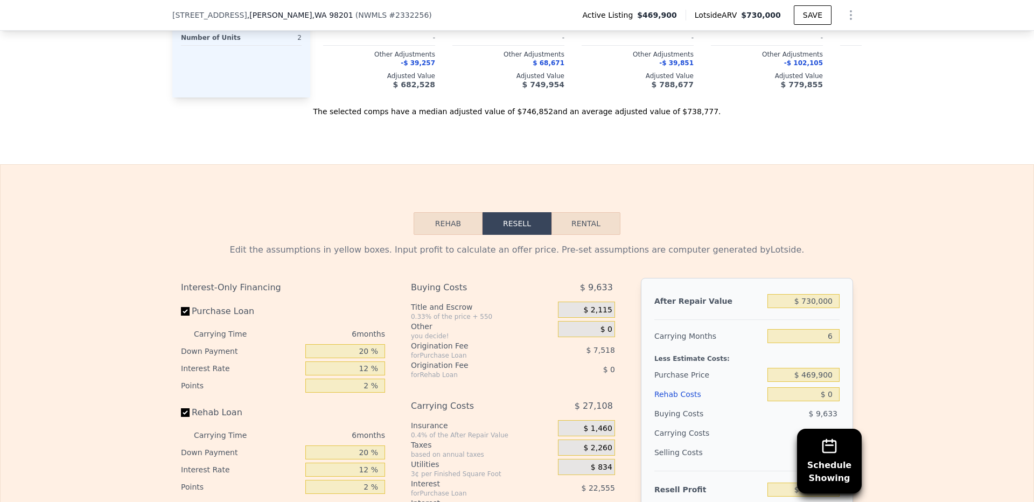
scroll to position [1680, 0]
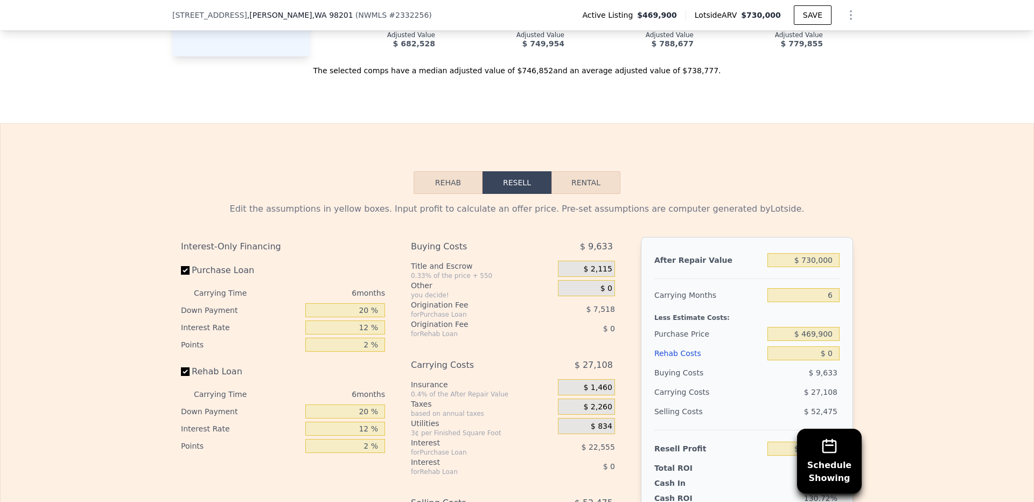
click at [437, 171] on button "Rehab" at bounding box center [447, 182] width 69 height 23
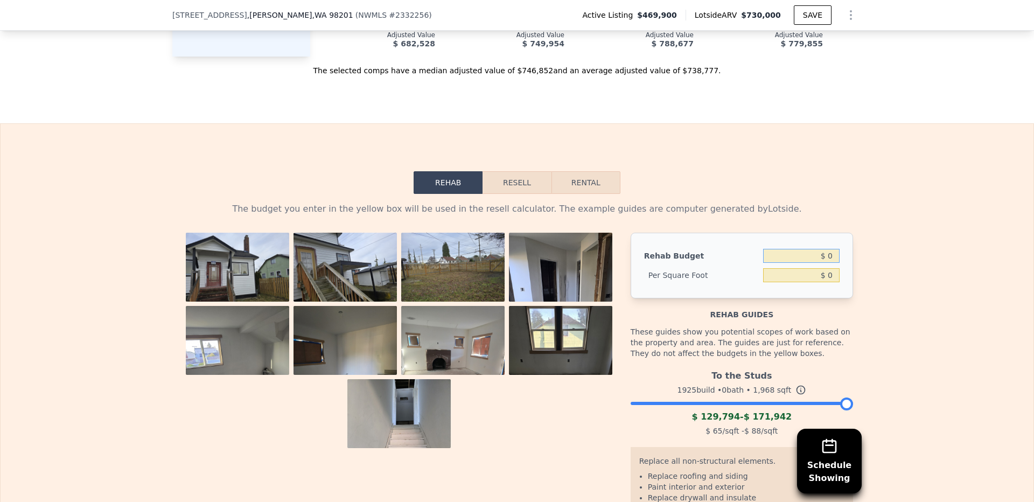
click at [830, 249] on input "$ 0" at bounding box center [801, 256] width 76 height 14
type input "$ 10,000"
click at [909, 271] on div "The budget you enter in the yellow box will be used in the resell calculator. T…" at bounding box center [517, 409] width 1033 height 430
type input "$ 5.08"
drag, startPoint x: 843, startPoint y: 388, endPoint x: 696, endPoint y: 405, distance: 148.0
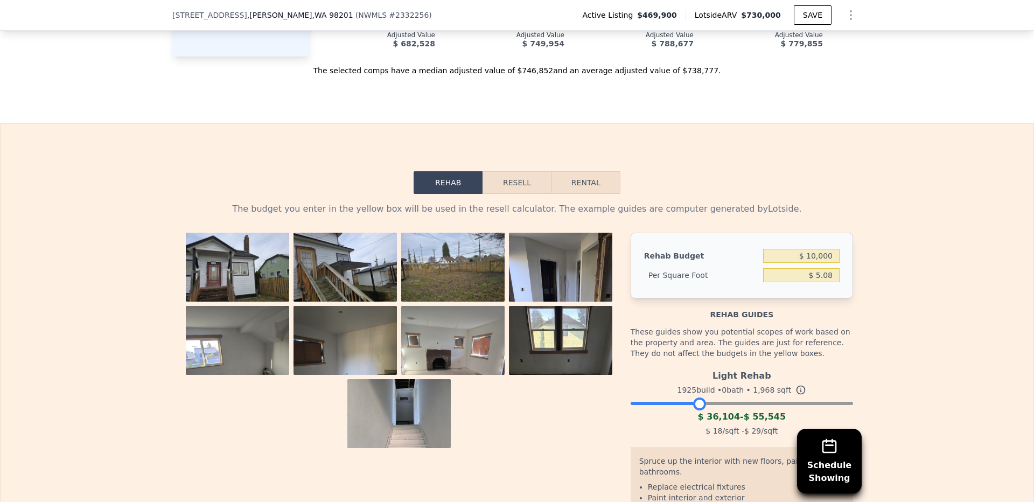
click at [696, 405] on div "Light Rehab 1925 build • 0 bath • 1,968 sqft $ 36,104 - $ 55,545 $ 18 /sqft - $…" at bounding box center [741, 401] width 222 height 73
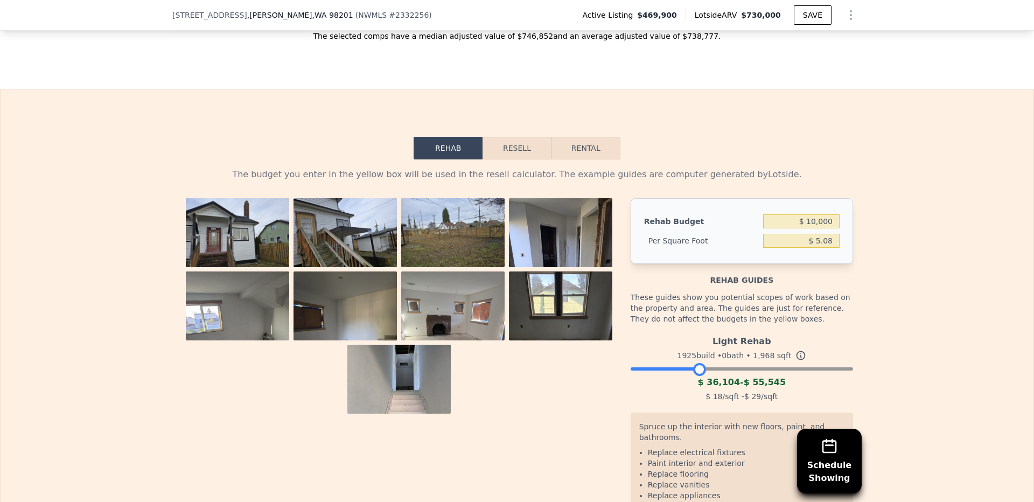
scroll to position [1744, 0]
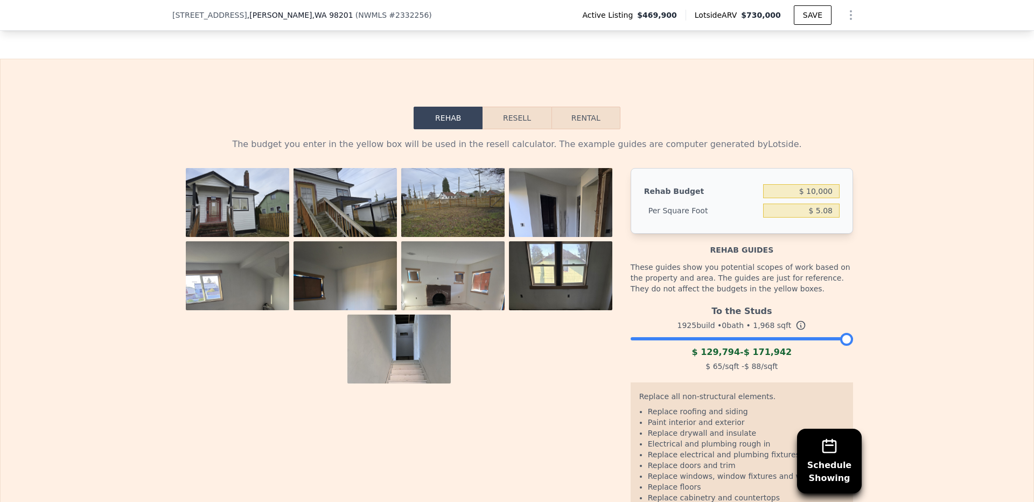
drag, startPoint x: 697, startPoint y: 318, endPoint x: 972, endPoint y: 303, distance: 275.0
click at [972, 303] on div "The budget you enter in the yellow box will be used in the resell calculator. T…" at bounding box center [517, 344] width 1033 height 430
click at [818, 184] on input "$ 10,000" at bounding box center [801, 191] width 76 height 14
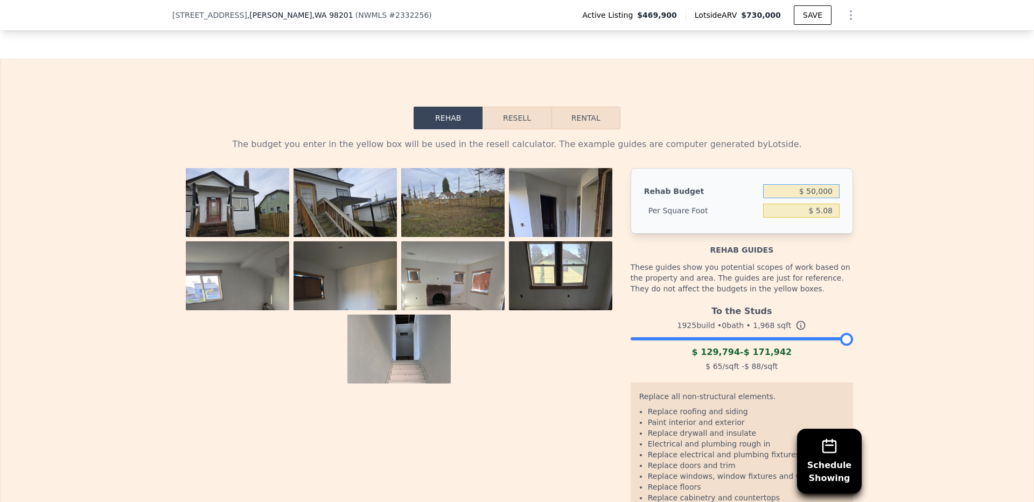
type input "$ 50,000"
type input "$ 25.41"
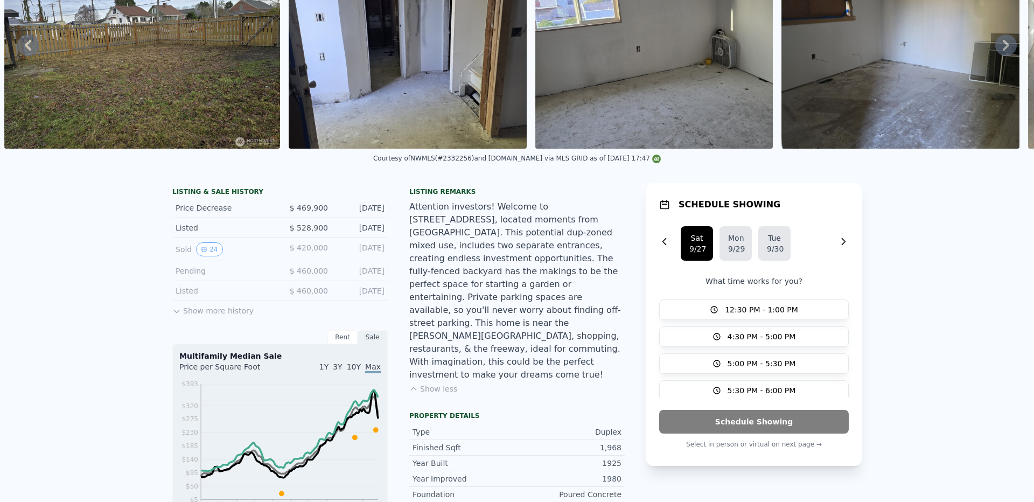
scroll to position [0, 0]
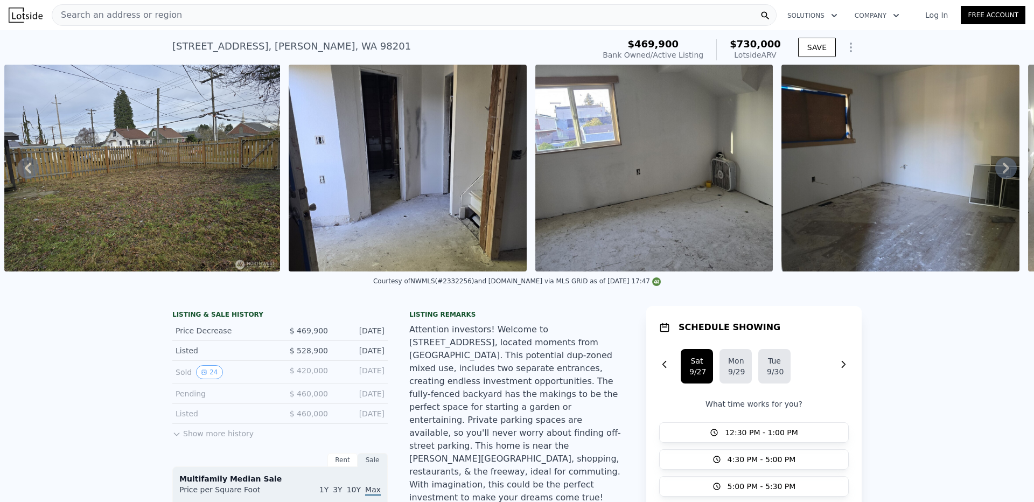
click at [423, 184] on img at bounding box center [408, 168] width 238 height 207
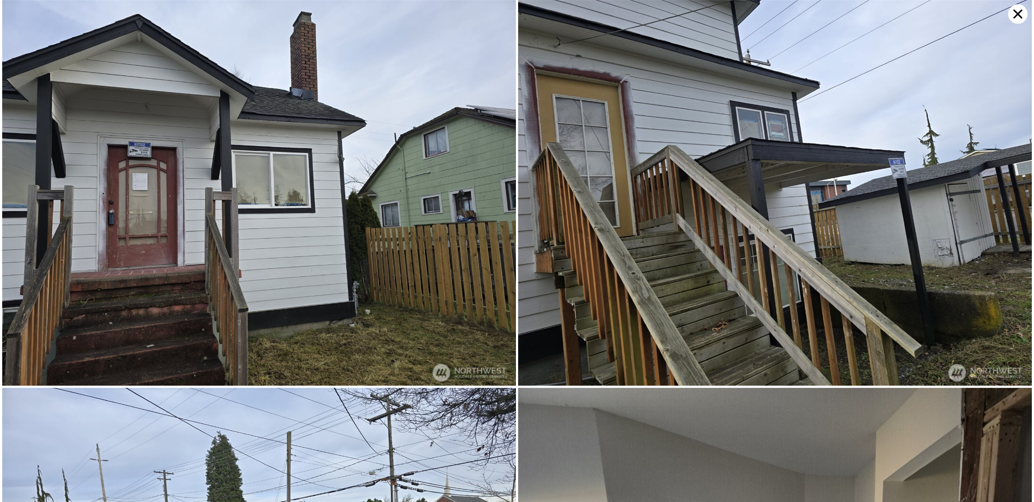
click at [1016, 14] on icon at bounding box center [1017, 13] width 19 height 19
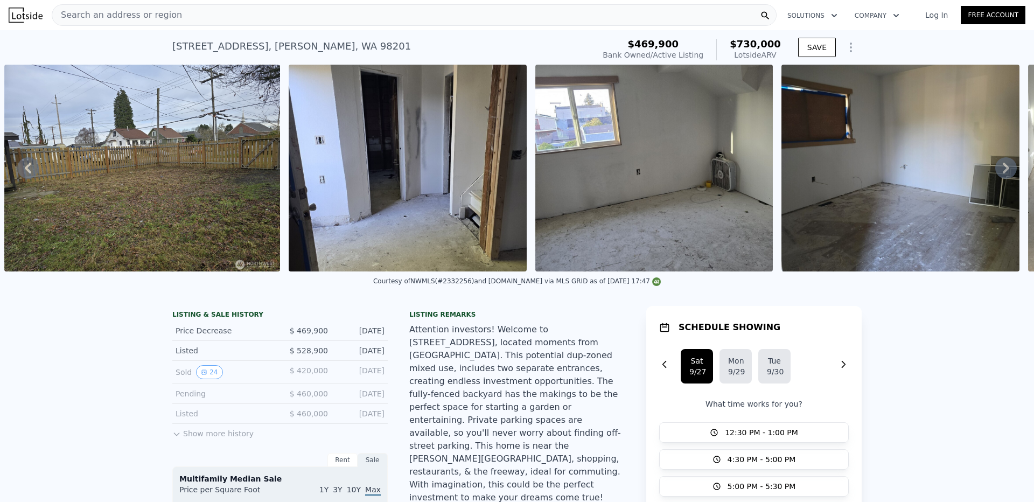
click at [1000, 174] on icon at bounding box center [1006, 168] width 22 height 22
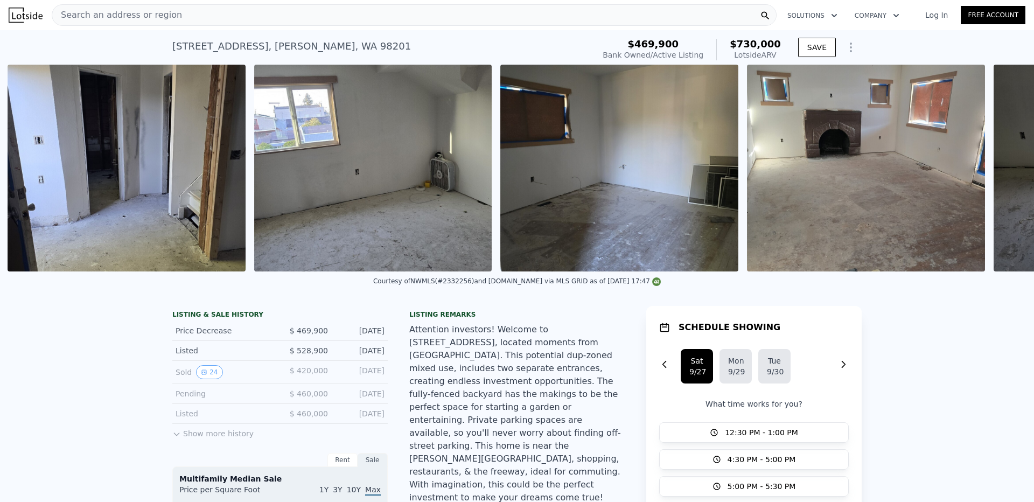
scroll to position [0, 1345]
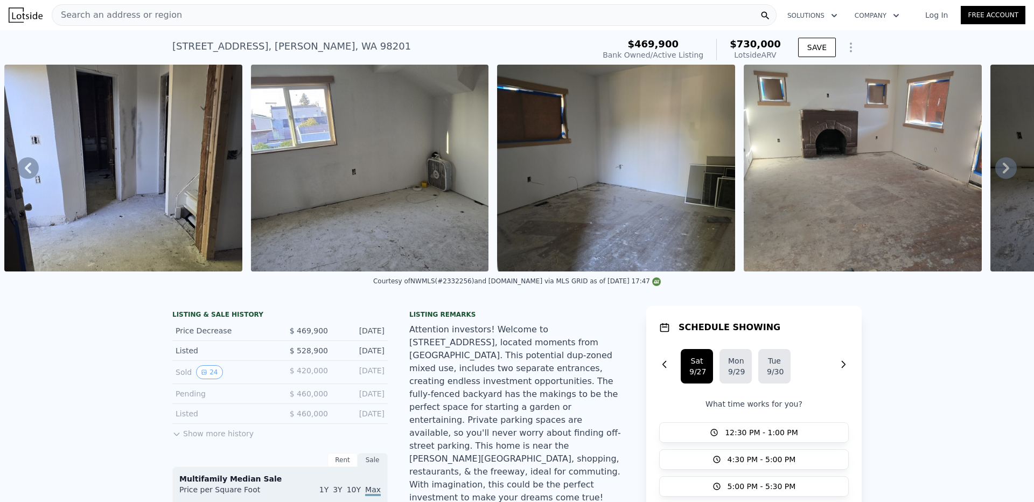
click at [1000, 174] on div "• + − • + − STREET VIEW Loading... SATELLITE VIEW" at bounding box center [517, 168] width 1034 height 207
click at [1005, 172] on icon at bounding box center [1006, 168] width 22 height 22
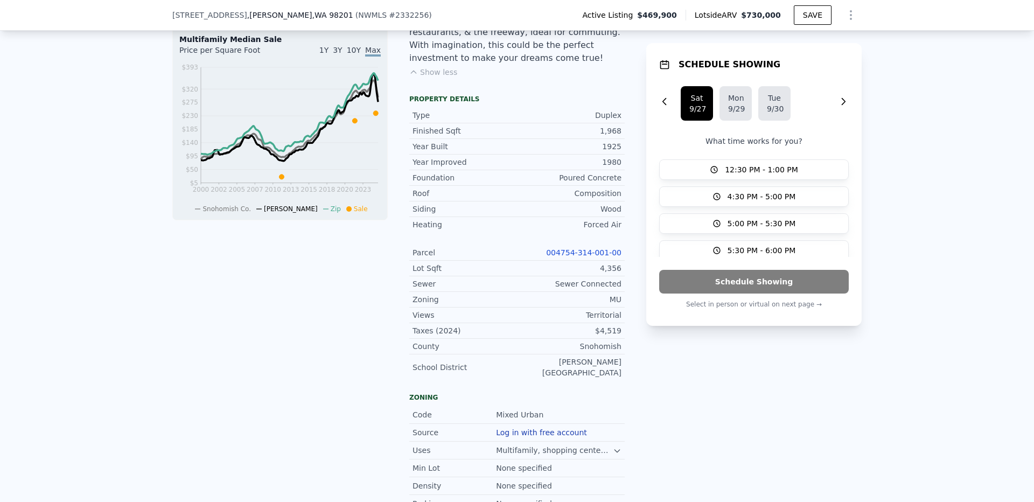
scroll to position [513, 0]
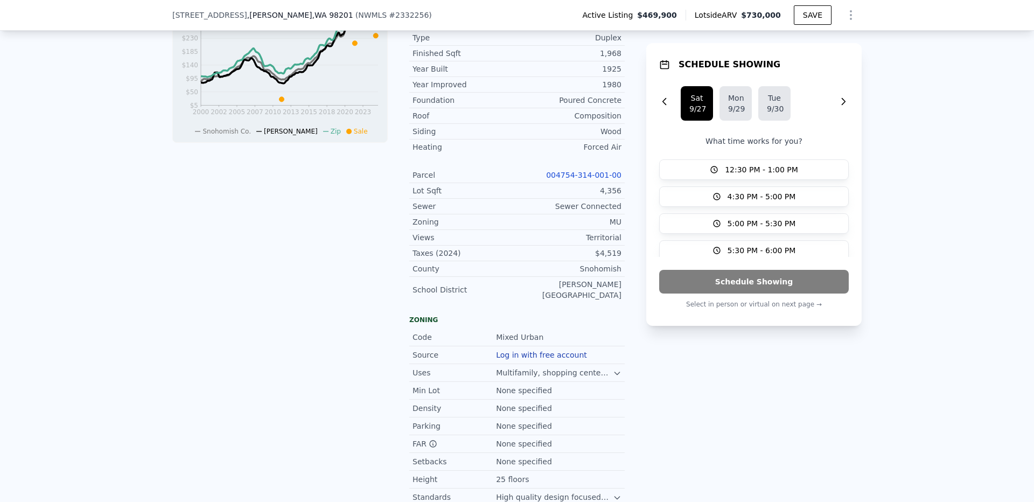
click at [613, 369] on icon at bounding box center [617, 373] width 9 height 9
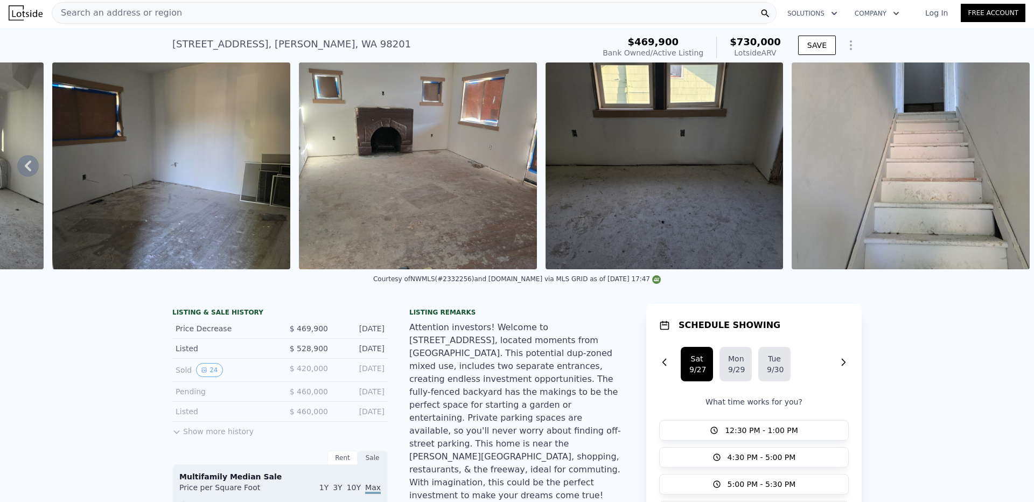
scroll to position [0, 0]
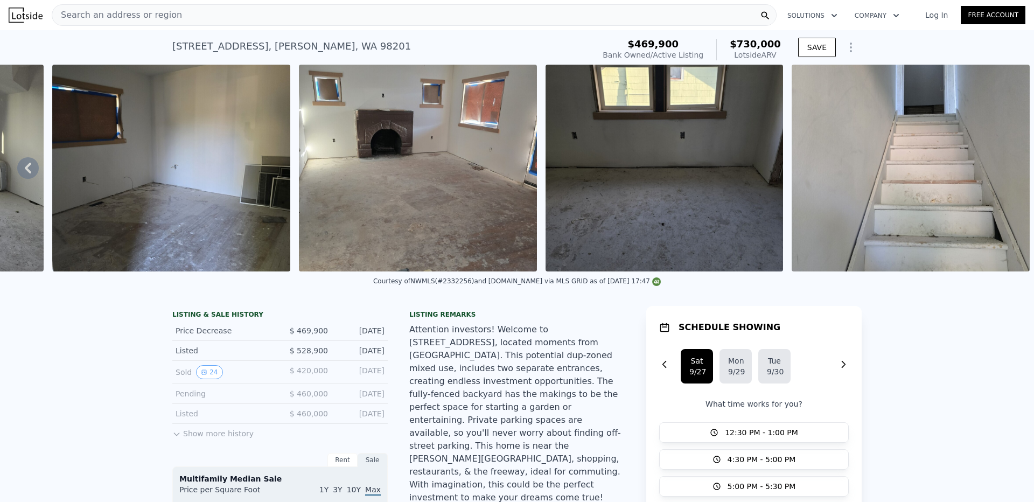
click at [17, 12] on img at bounding box center [26, 15] width 34 height 15
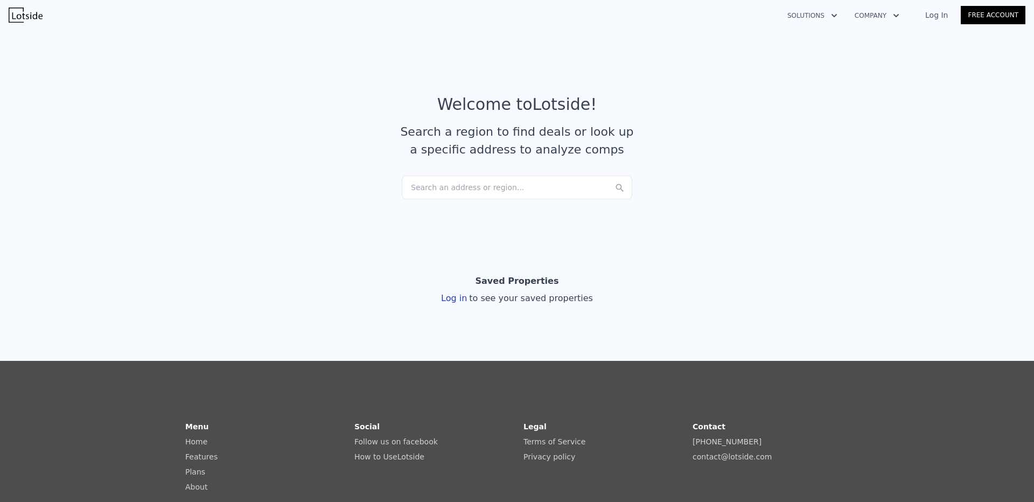
click at [983, 21] on link "Free Account" at bounding box center [992, 15] width 65 height 18
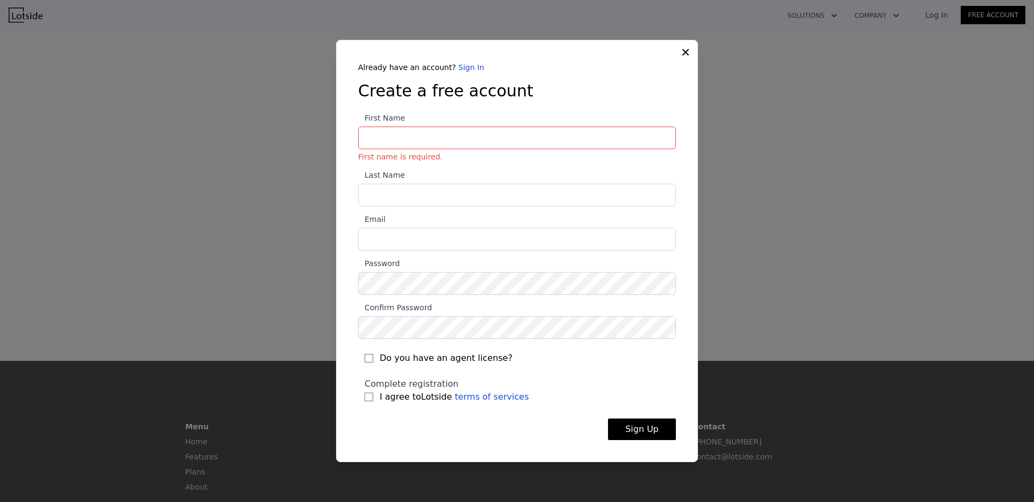
click at [460, 74] on div "Already have an account? Sign In Create a free account First Name First name is…" at bounding box center [517, 259] width 352 height 395
click at [462, 62] on div "Already have an account? Sign In" at bounding box center [517, 67] width 318 height 11
click at [459, 67] on link "Sign In" at bounding box center [471, 67] width 26 height 9
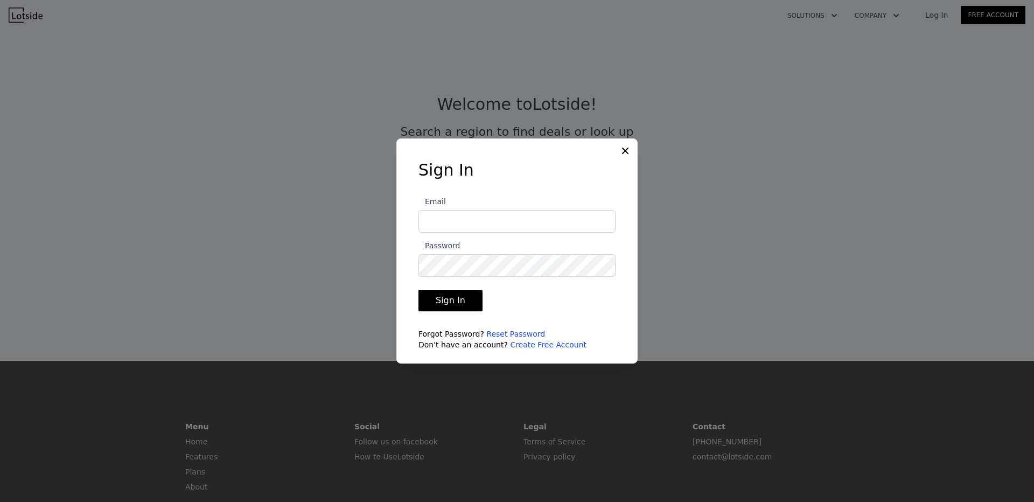
click at [510, 216] on input "Email" at bounding box center [516, 221] width 197 height 23
click at [542, 223] on input "seabassitb@gmail.com" at bounding box center [516, 221] width 197 height 23
type input "investwithseabass@gmail.com"
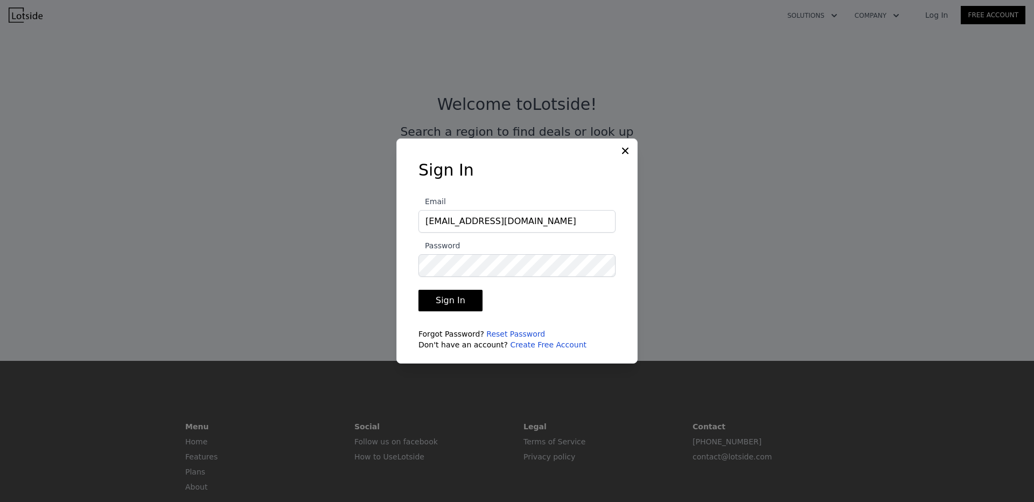
click at [469, 300] on button "Sign In" at bounding box center [450, 301] width 64 height 22
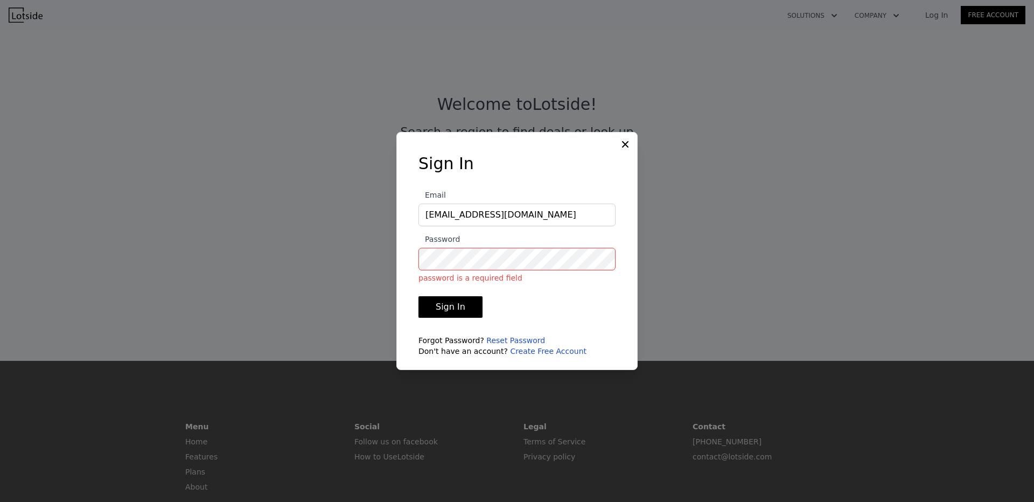
click at [620, 146] on icon at bounding box center [625, 144] width 11 height 11
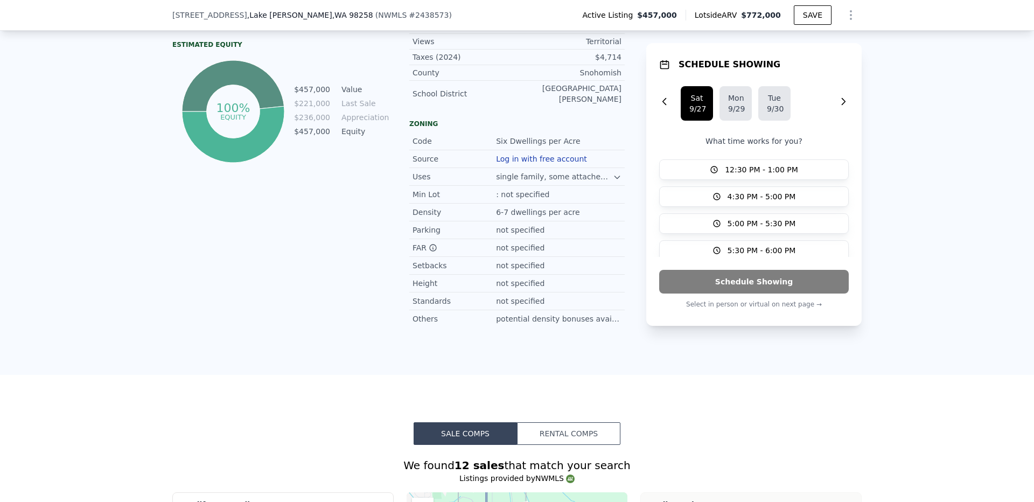
scroll to position [901, 0]
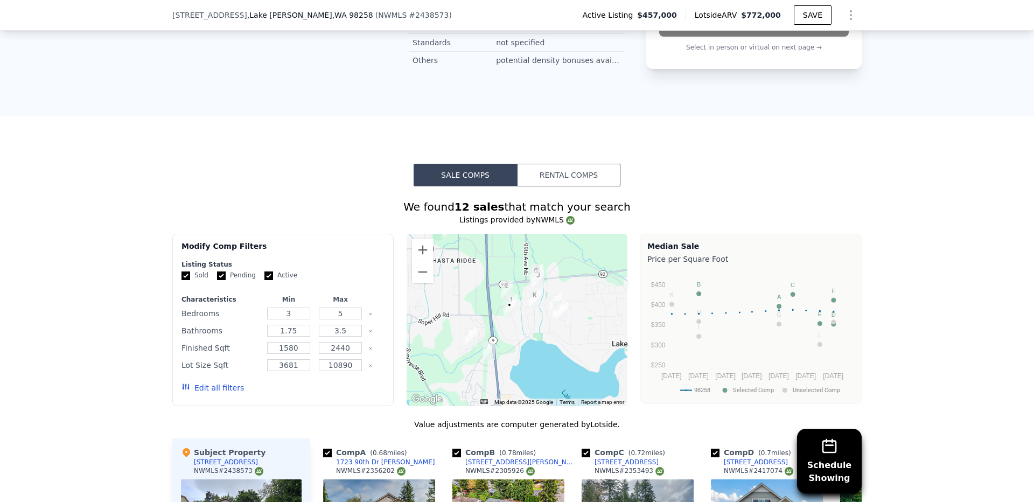
click at [560, 310] on img "2507 107th Dr NE" at bounding box center [562, 311] width 12 height 18
click at [483, 351] on img "1723 90th Dr NE" at bounding box center [489, 350] width 12 height 18
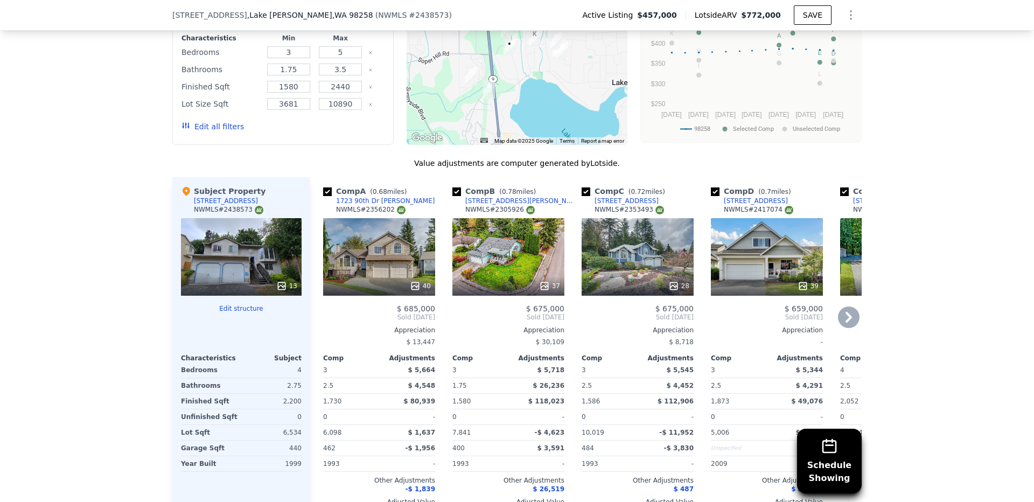
scroll to position [969, 0]
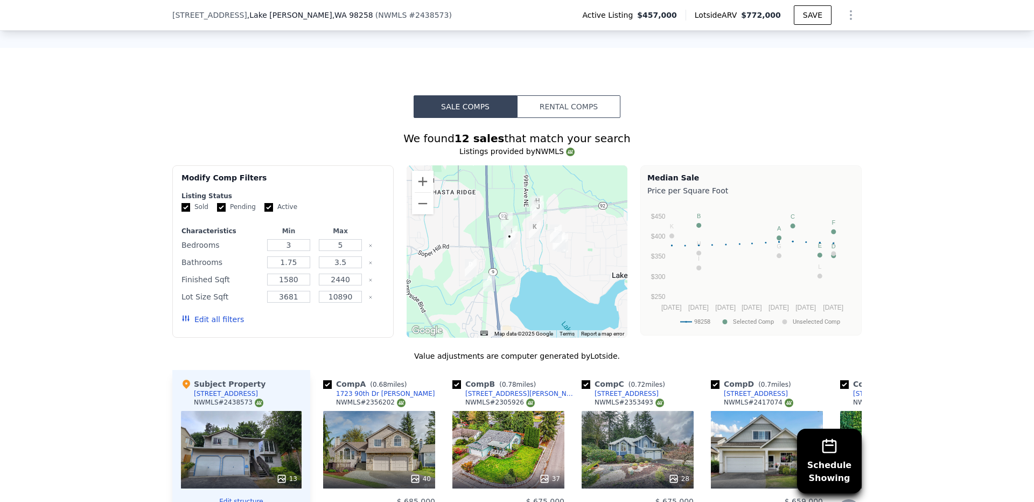
click at [324, 382] on input "checkbox" at bounding box center [327, 384] width 9 height 9
checkbox input "false"
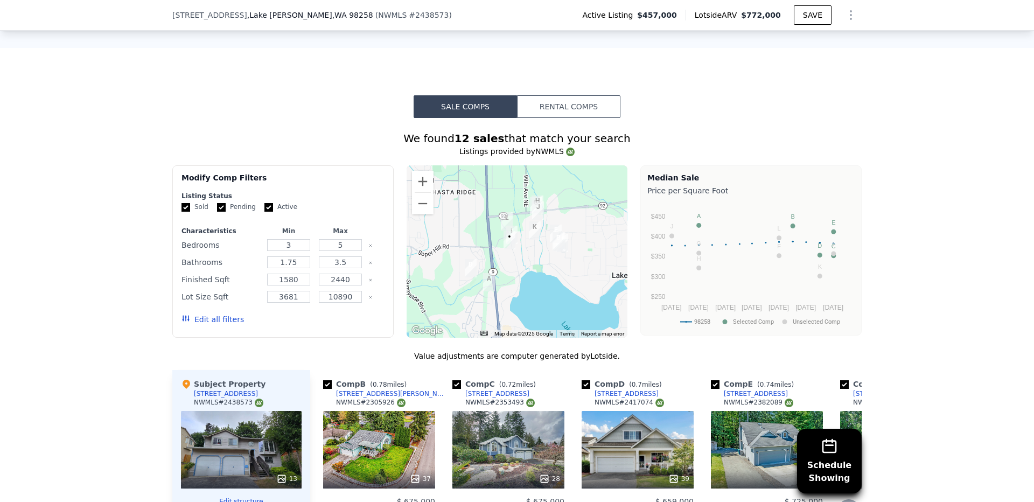
click at [324, 382] on input "checkbox" at bounding box center [327, 384] width 9 height 9
checkbox input "false"
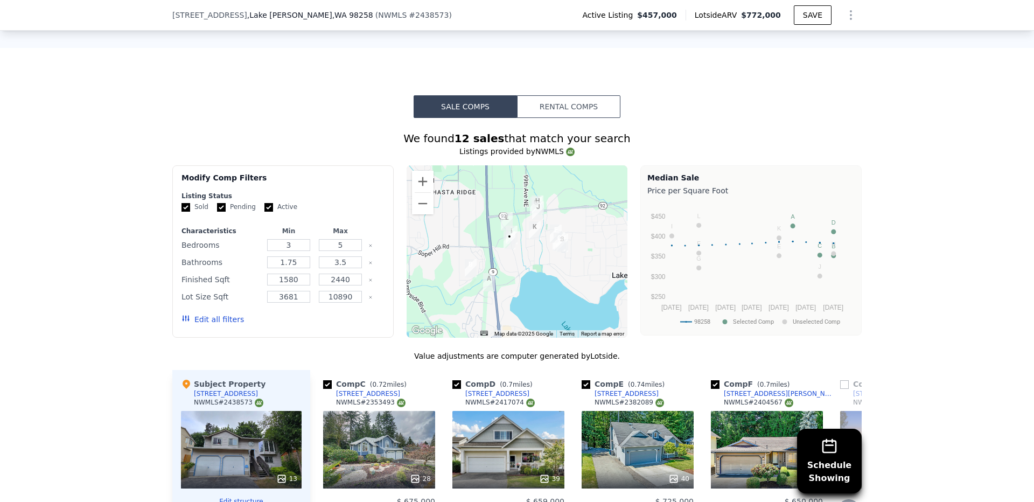
click at [324, 382] on input "checkbox" at bounding box center [327, 384] width 9 height 9
checkbox input "false"
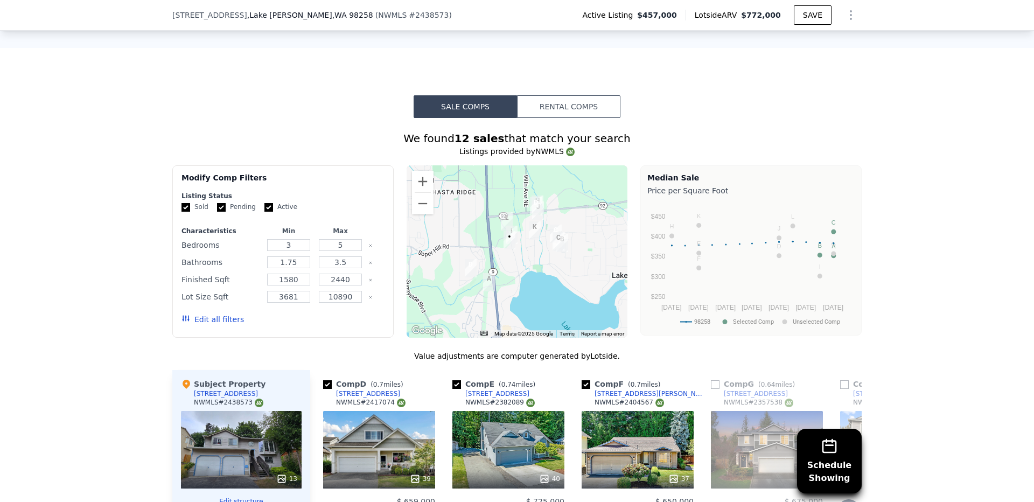
click at [324, 382] on input "checkbox" at bounding box center [327, 384] width 9 height 9
checkbox input "false"
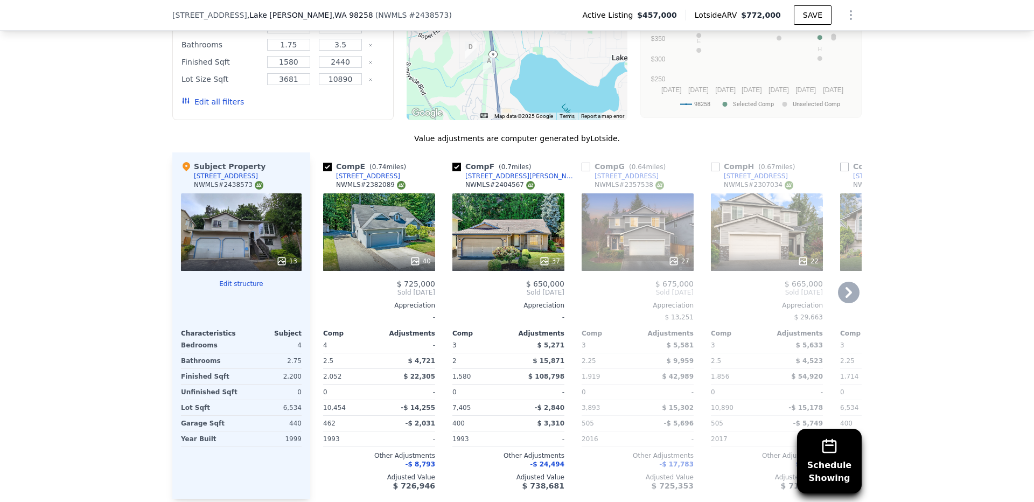
scroll to position [1228, 0]
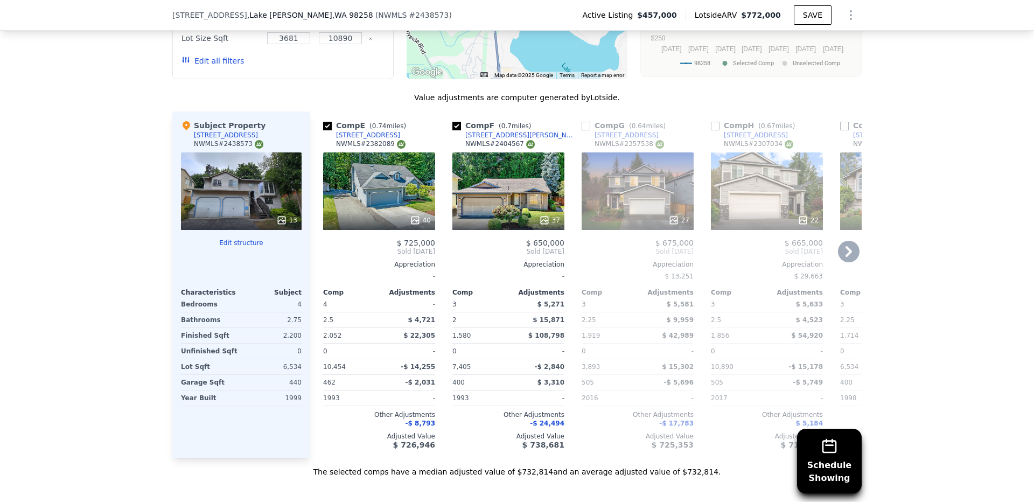
click at [848, 256] on icon at bounding box center [849, 252] width 22 height 22
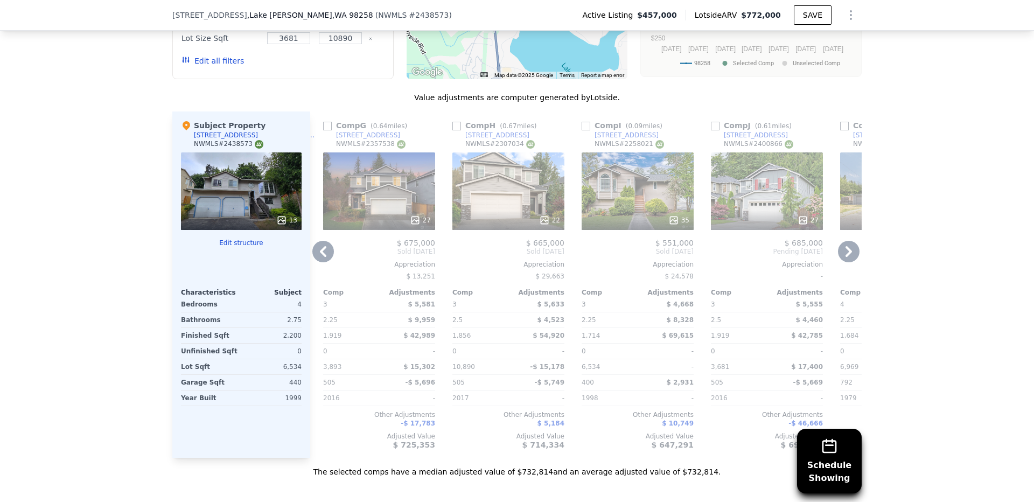
click at [848, 256] on icon at bounding box center [849, 252] width 22 height 22
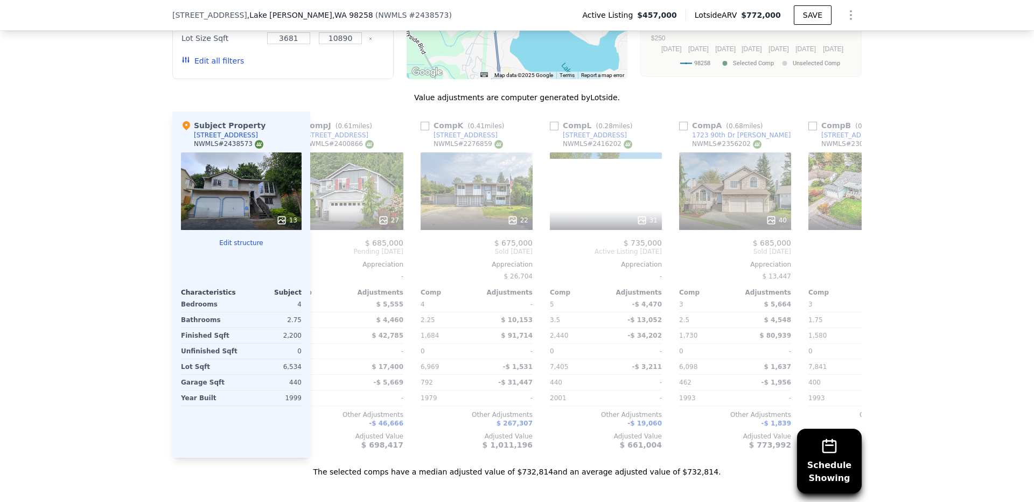
scroll to position [0, 775]
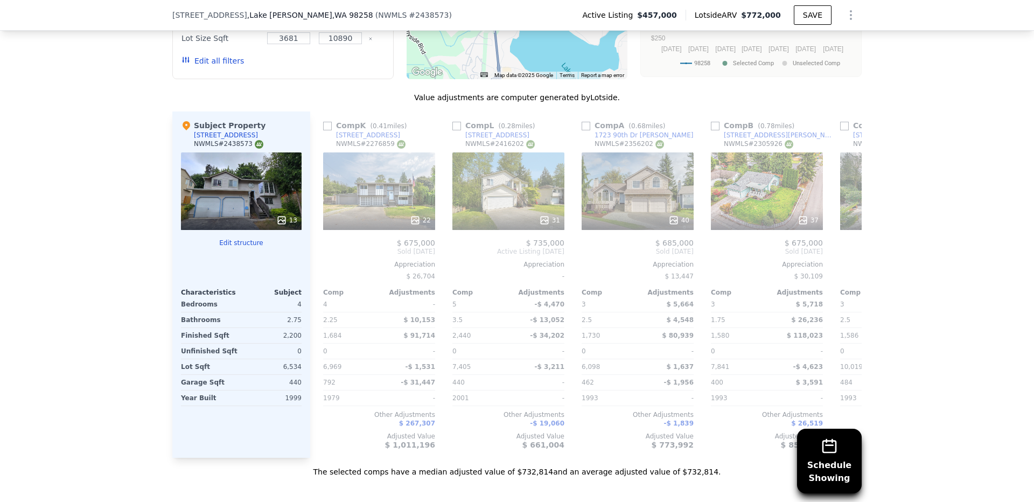
click at [848, 256] on div "Comp E ( 0.74 miles) [STREET_ADDRESS] 40 $ 725,000 Sold [DATE] Appreciation - C…" at bounding box center [585, 284] width 551 height 346
click at [585, 122] on input "checkbox" at bounding box center [585, 126] width 9 height 9
checkbox input "true"
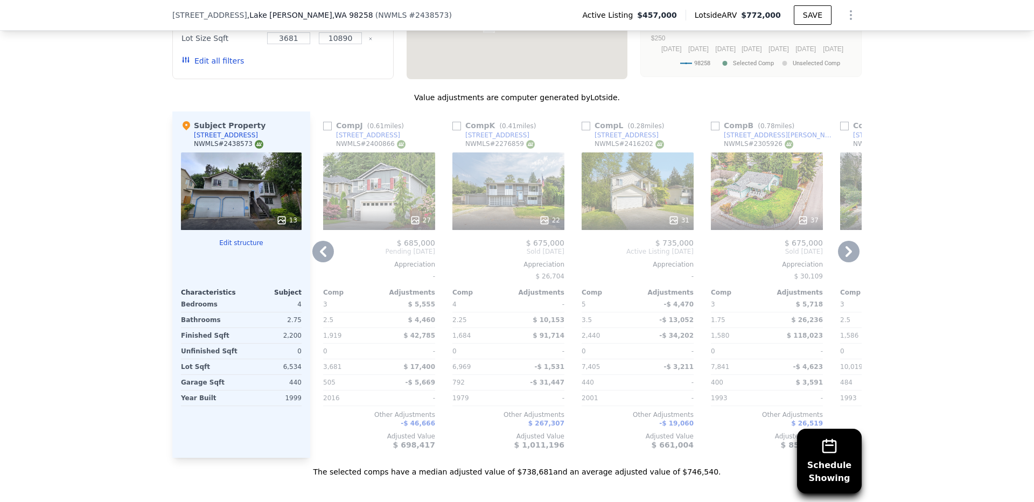
click at [711, 127] on input "checkbox" at bounding box center [715, 126] width 9 height 9
checkbox input "true"
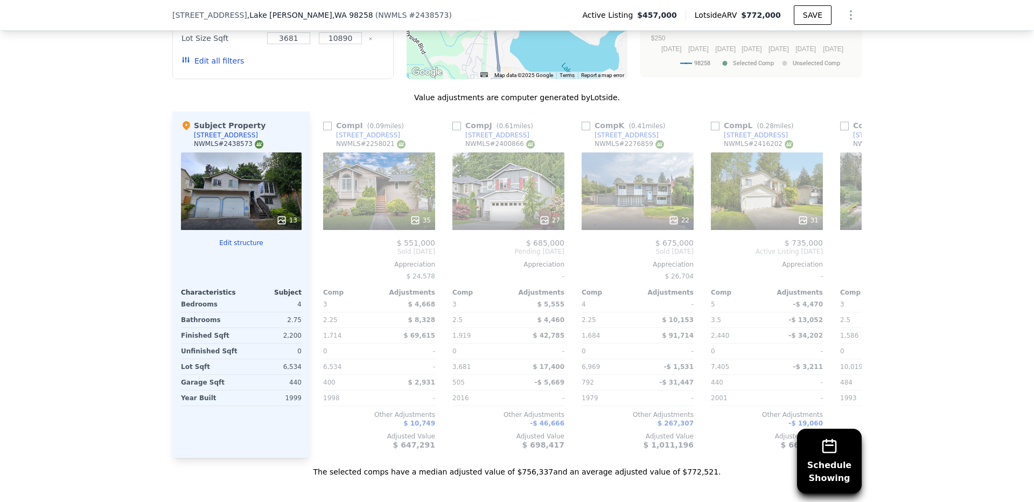
scroll to position [0, 1025]
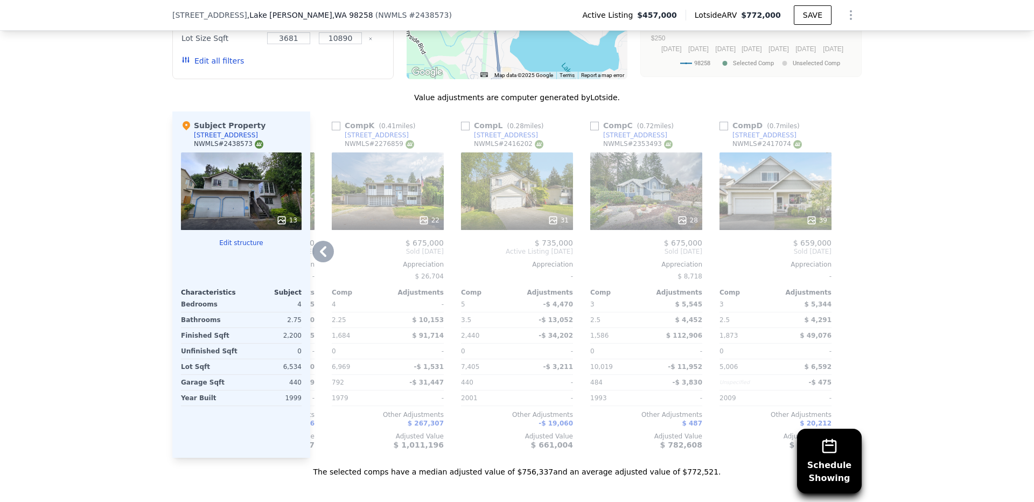
click at [721, 123] on input "checkbox" at bounding box center [723, 126] width 9 height 9
checkbox input "true"
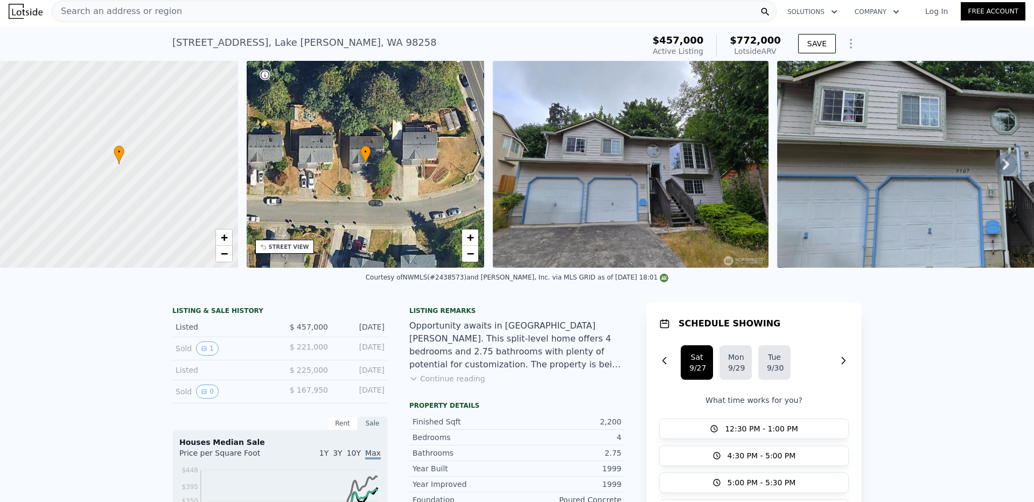
scroll to position [0, 0]
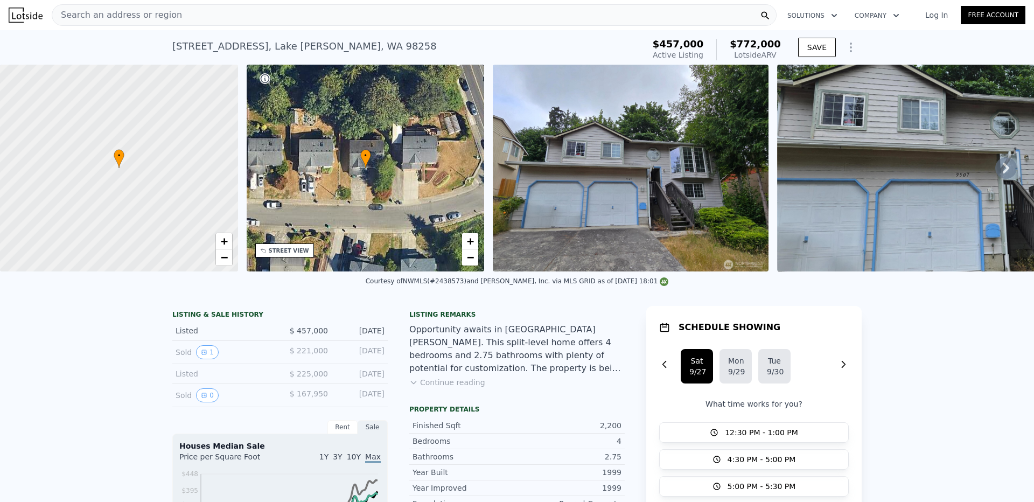
click at [995, 173] on icon at bounding box center [1006, 168] width 22 height 22
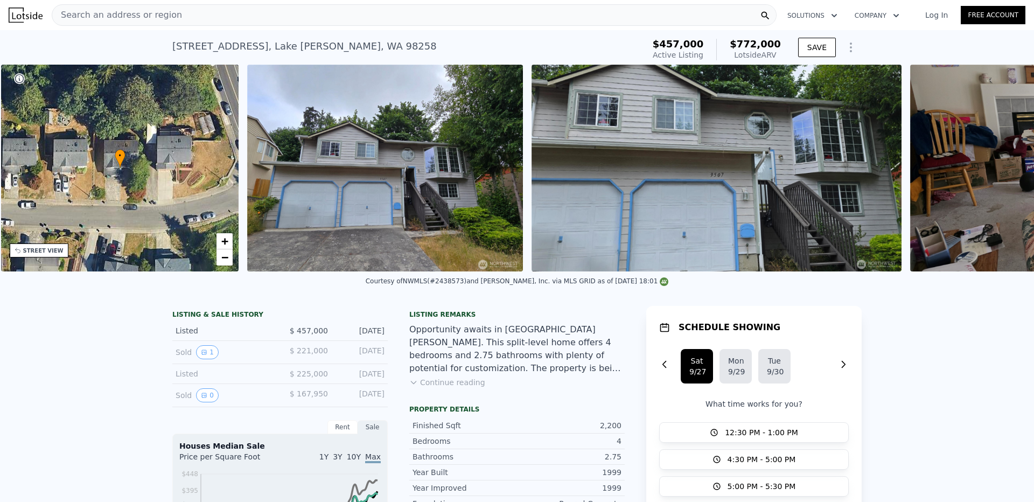
scroll to position [0, 251]
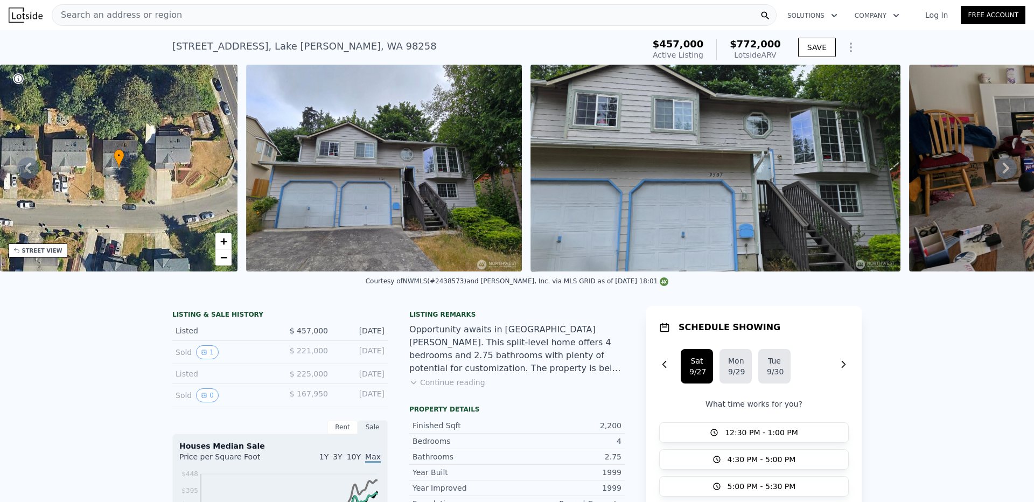
click at [994, 173] on div "• + − • + − STREET VIEW Loading... SATELLITE VIEW" at bounding box center [517, 168] width 1034 height 207
click at [129, 271] on div "• + −" at bounding box center [119, 168] width 238 height 207
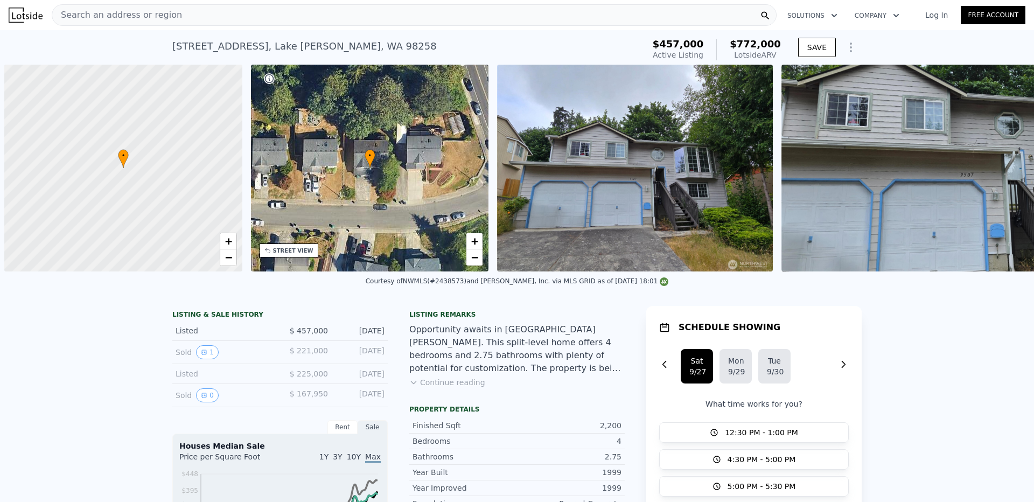
scroll to position [0, 4]
